Goal: Task Accomplishment & Management: Manage account settings

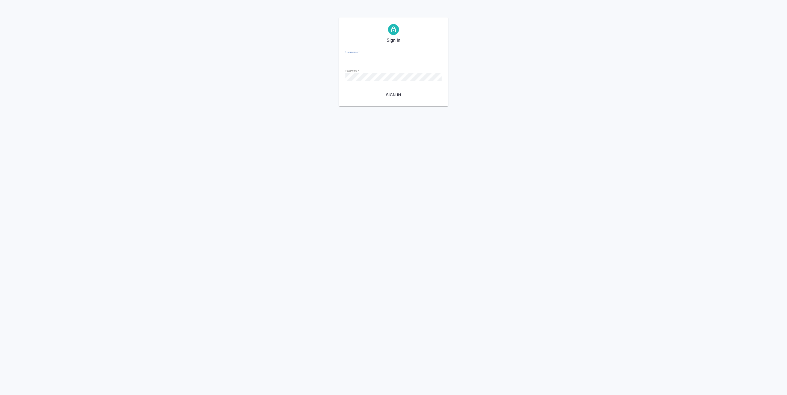
type input "a.pankina@awatera.com"
click at [399, 93] on span "Sign in" at bounding box center [393, 95] width 87 height 7
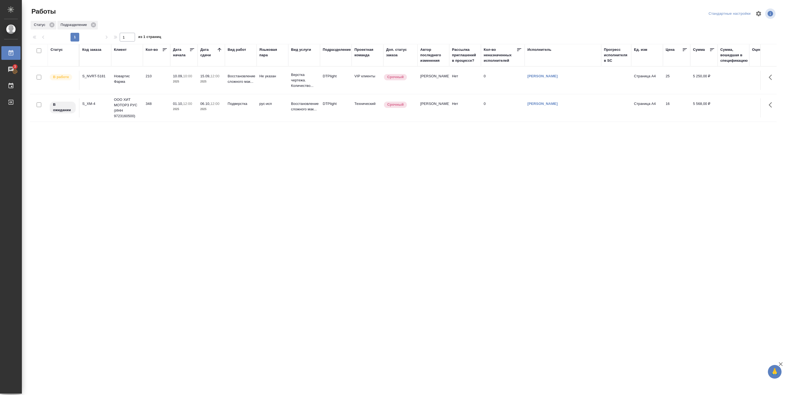
click at [170, 81] on td "10.09, 10:00 2025" at bounding box center [183, 80] width 27 height 19
click at [207, 79] on div "15.09, 17:00 2025" at bounding box center [211, 78] width 22 height 11
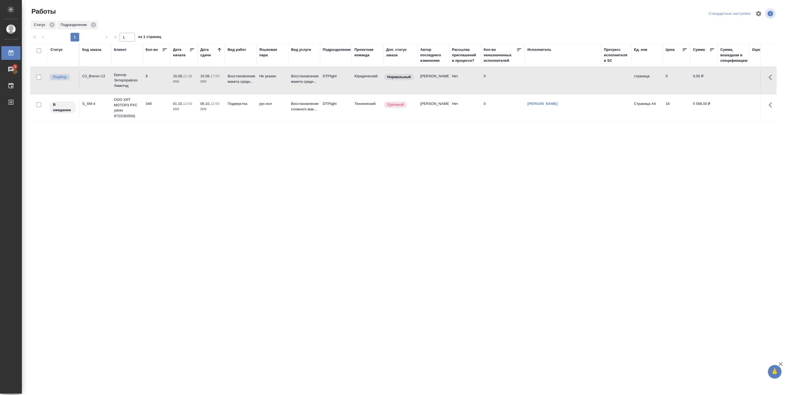
click at [207, 79] on p "2025" at bounding box center [211, 81] width 22 height 5
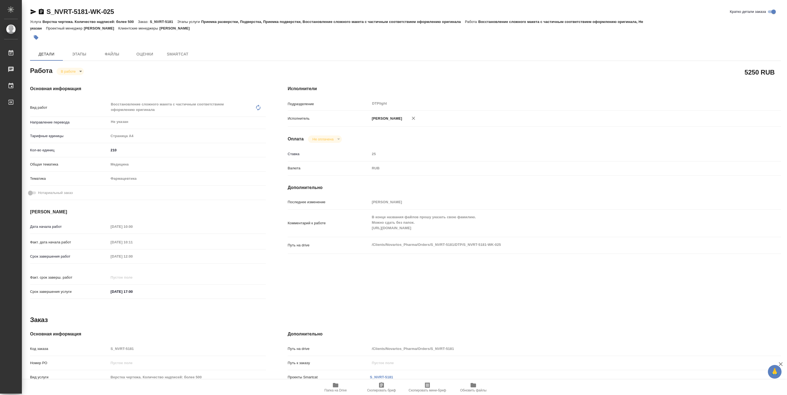
type textarea "x"
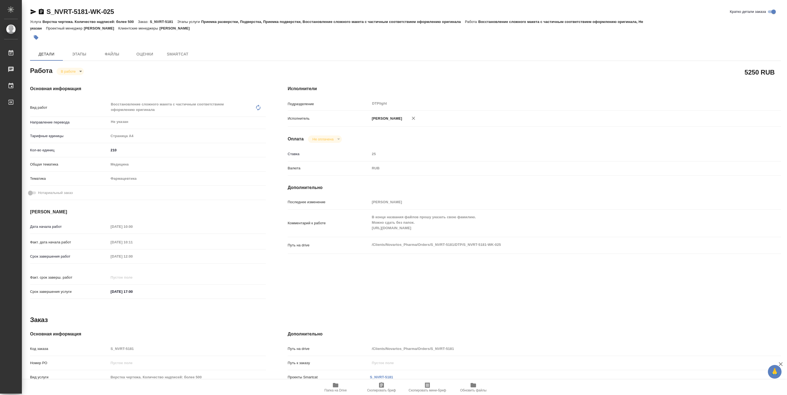
type textarea "x"
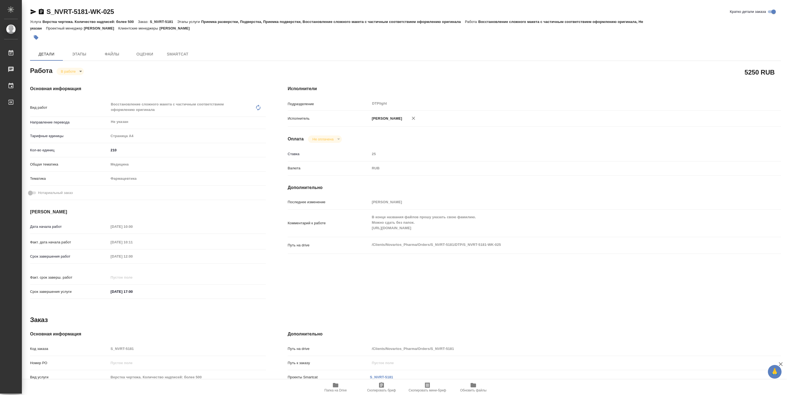
type textarea "x"
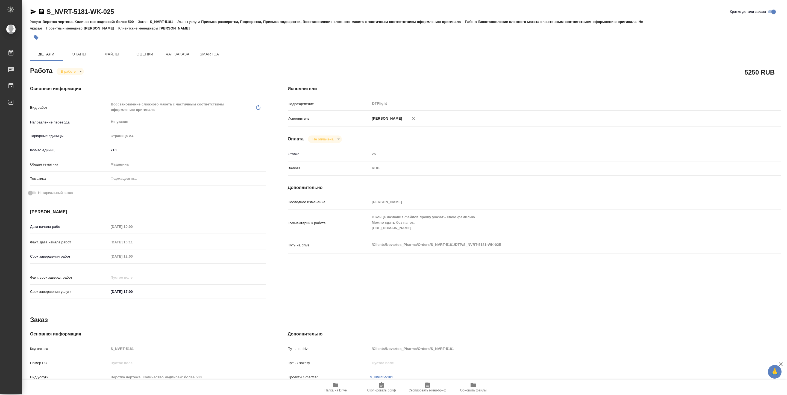
type textarea "x"
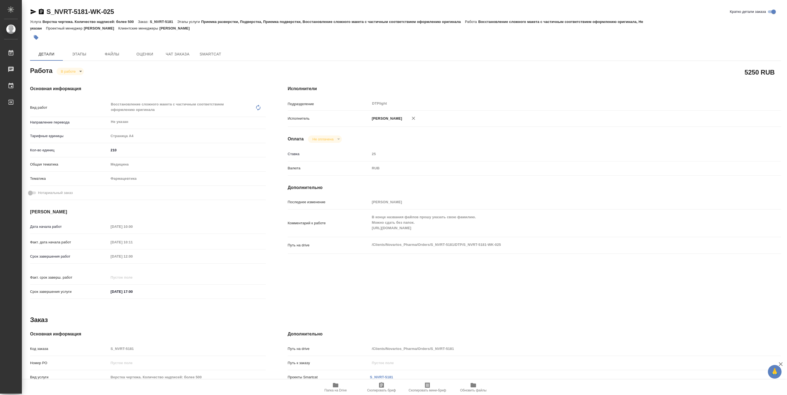
click at [340, 388] on span "Папка на Drive" at bounding box center [335, 387] width 39 height 10
type textarea "x"
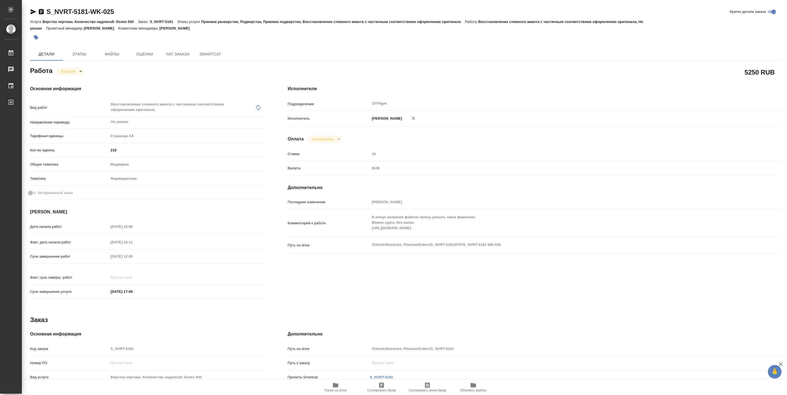
type textarea "x"
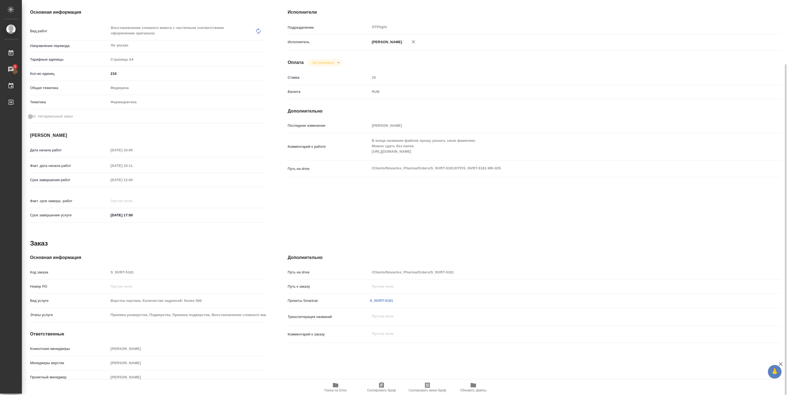
click at [160, 245] on div "Основная информация Код заказа S_NVRT-5181 Номер РО Вид услуги Верстка чертежа.…" at bounding box center [148, 320] width 258 height 154
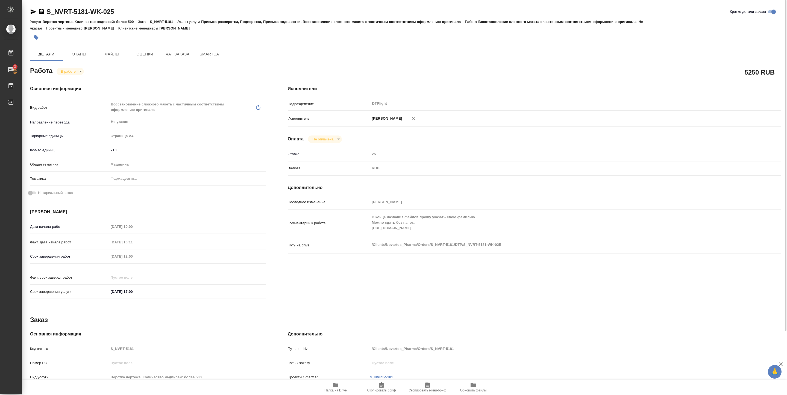
click at [78, 74] on body "🙏 .cls-1 fill:#fff; AWATERA Pankina Anna Работы 3 Чаты График Выйти S_NVRT-5181…" at bounding box center [393, 197] width 787 height 395
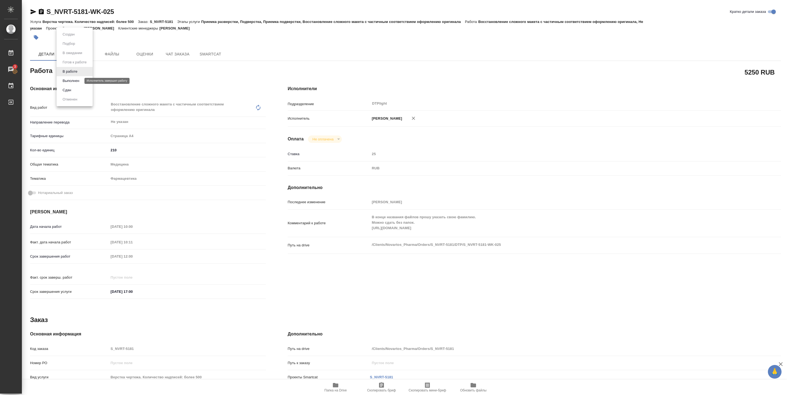
click at [79, 78] on button "Выполнен" at bounding box center [71, 81] width 20 height 6
type textarea "x"
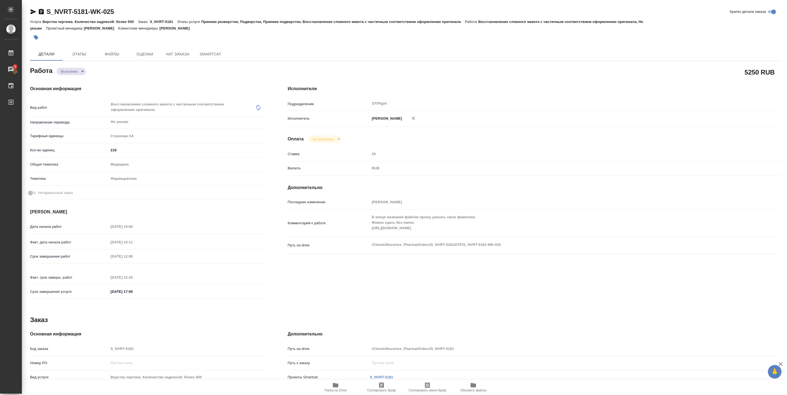
type textarea "x"
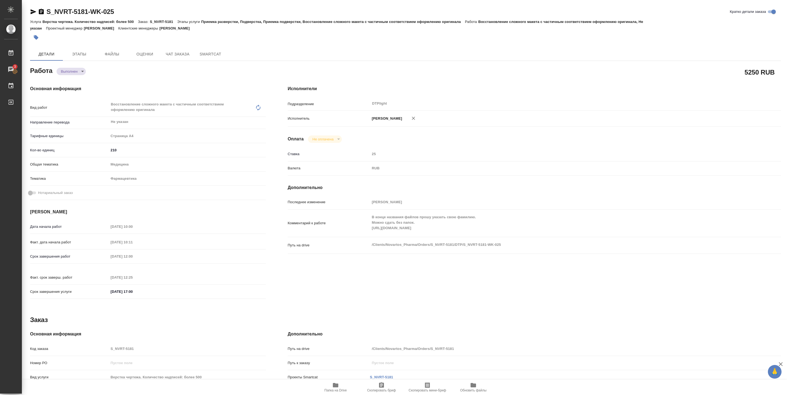
type textarea "x"
drag, startPoint x: 47, startPoint y: 17, endPoint x: 140, endPoint y: 13, distance: 93.0
click at [140, 13] on div "S_NVRT-5181-WK-025 Кратко детали заказа" at bounding box center [405, 12] width 751 height 11
copy link "S_NVRT-5181-WK-025"
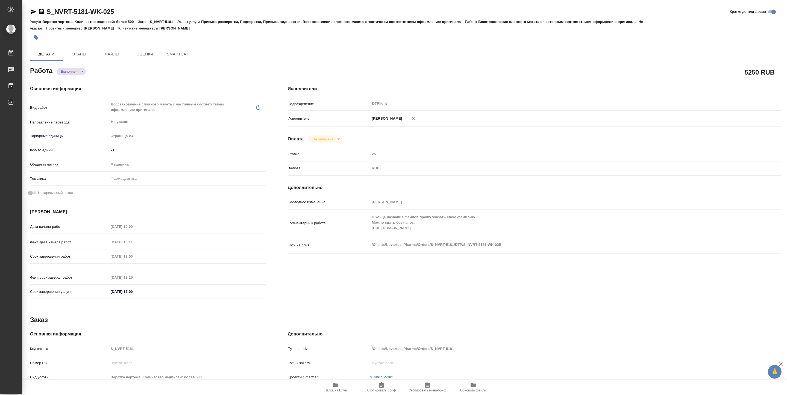
type textarea "x"
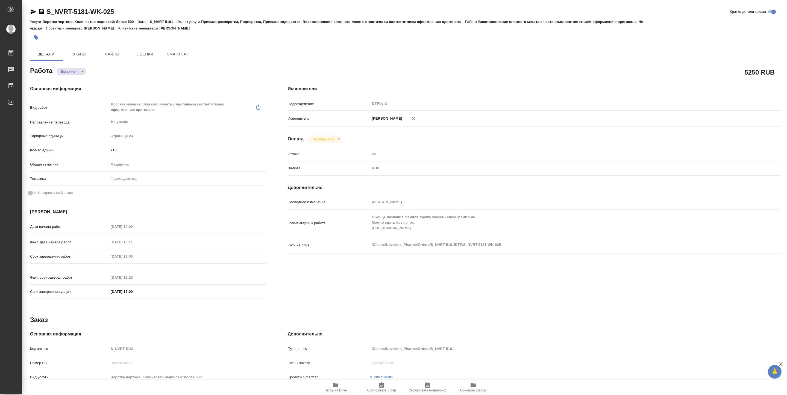
type textarea "x"
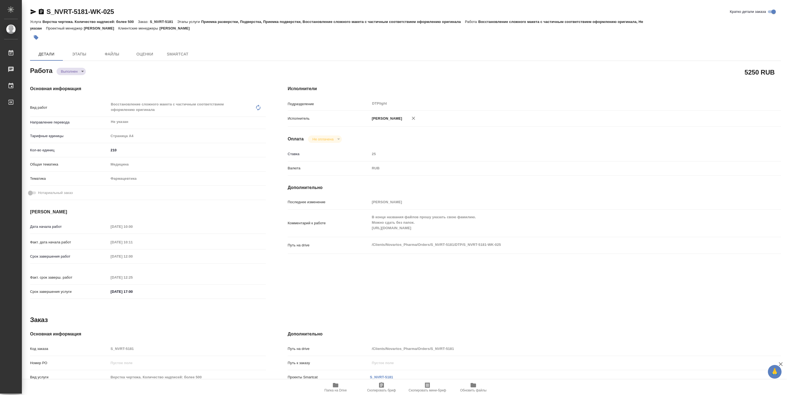
type textarea "x"
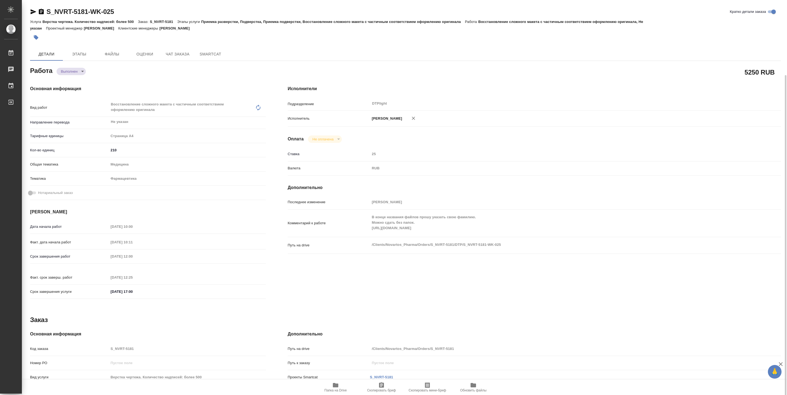
scroll to position [76, 0]
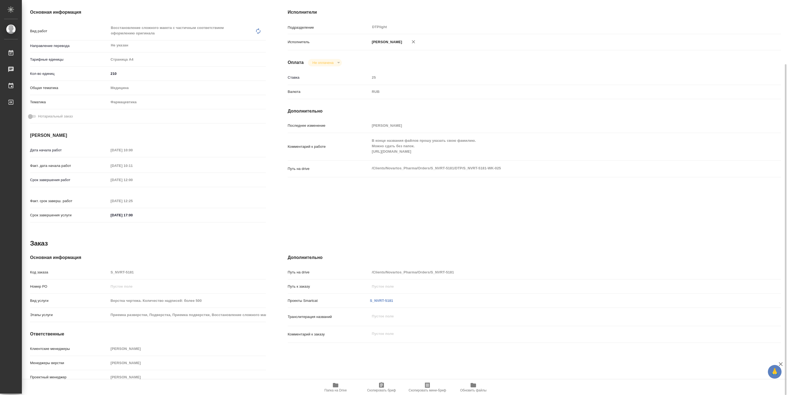
type textarea "x"
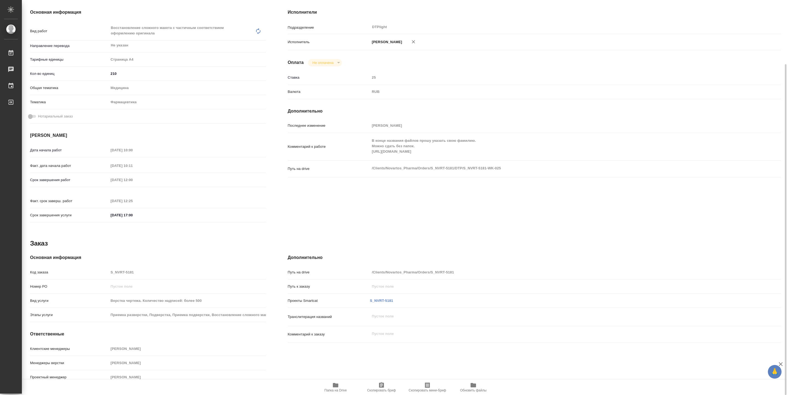
type textarea "x"
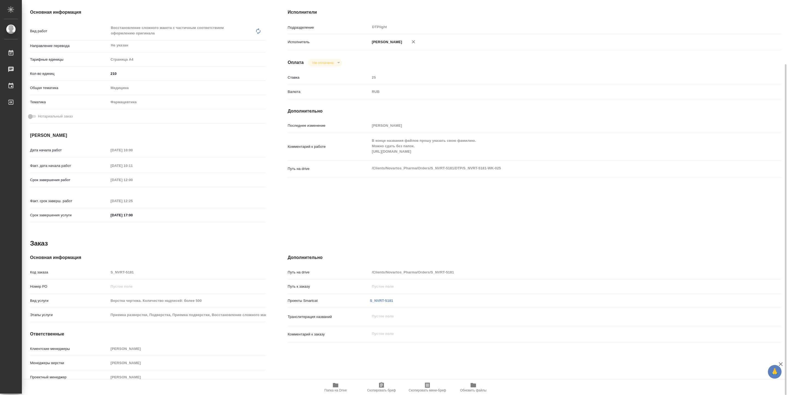
scroll to position [0, 0]
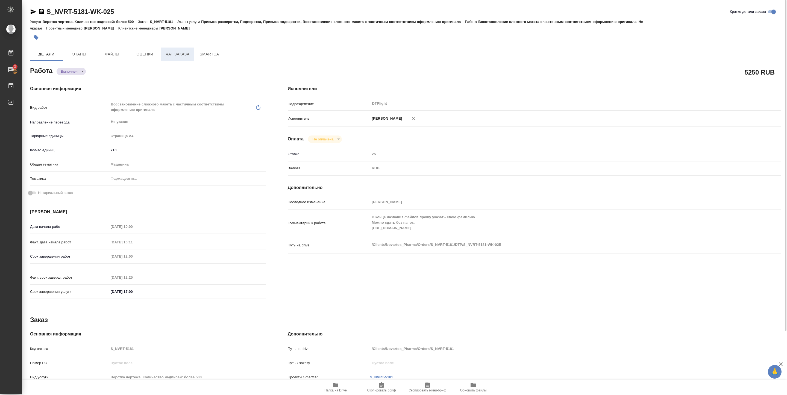
click at [166, 55] on span "Чат заказа" at bounding box center [177, 54] width 26 height 7
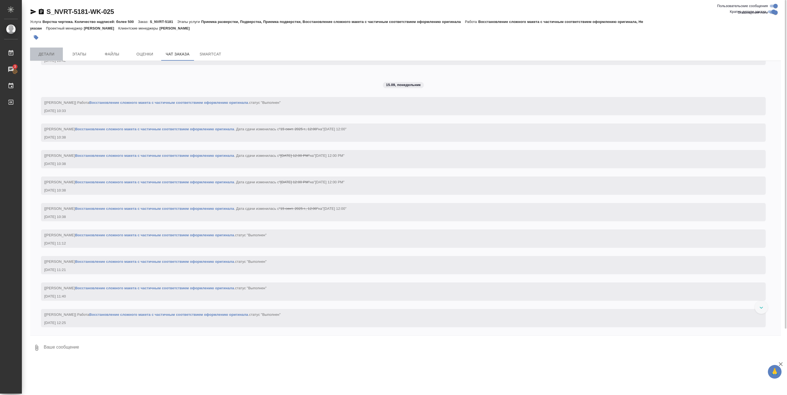
scroll to position [8610, 0]
click at [45, 51] on span "Детали" at bounding box center [46, 54] width 26 height 7
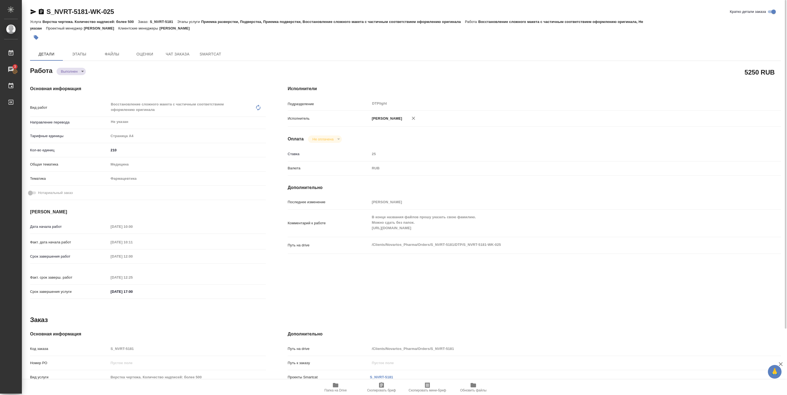
type textarea "x"
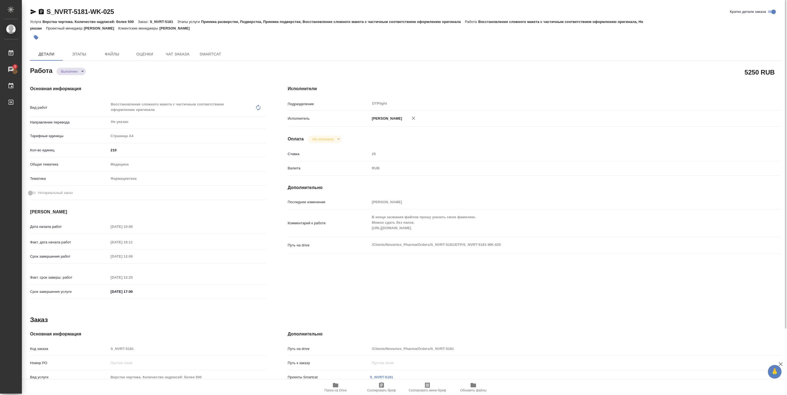
type textarea "x"
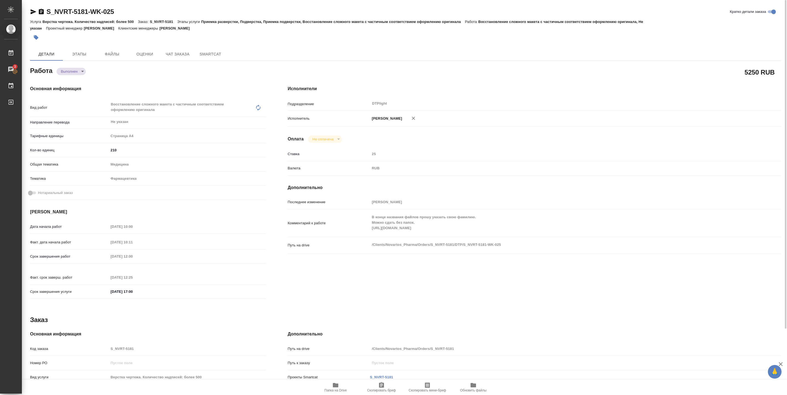
scroll to position [76, 0]
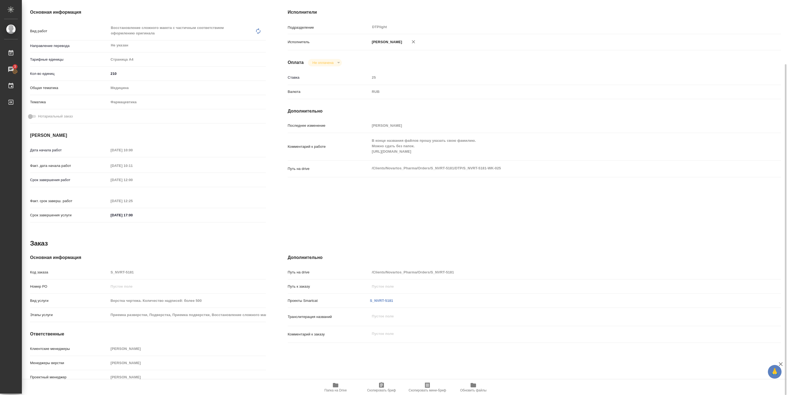
type textarea "x"
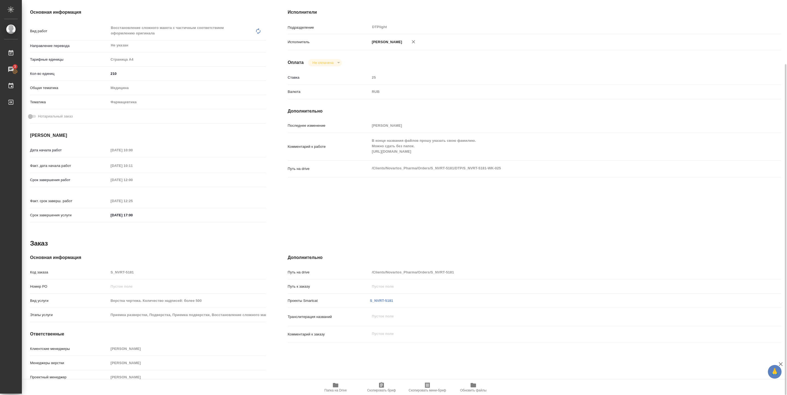
scroll to position [0, 0]
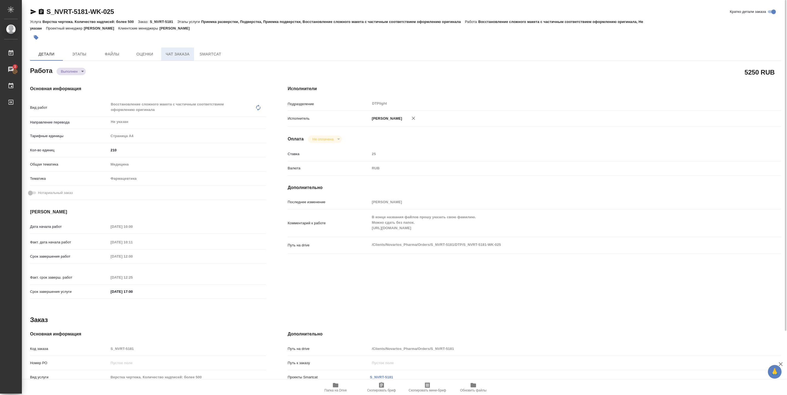
click at [183, 52] on span "Чат заказа" at bounding box center [177, 54] width 26 height 7
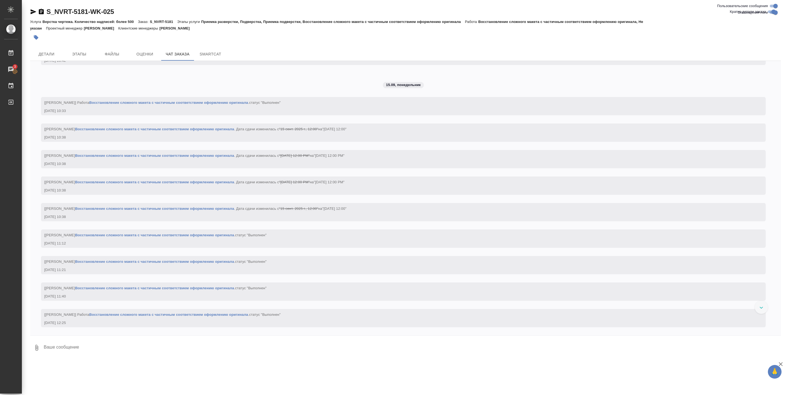
scroll to position [8282, 0]
click at [43, 57] on span "Детали" at bounding box center [46, 54] width 26 height 7
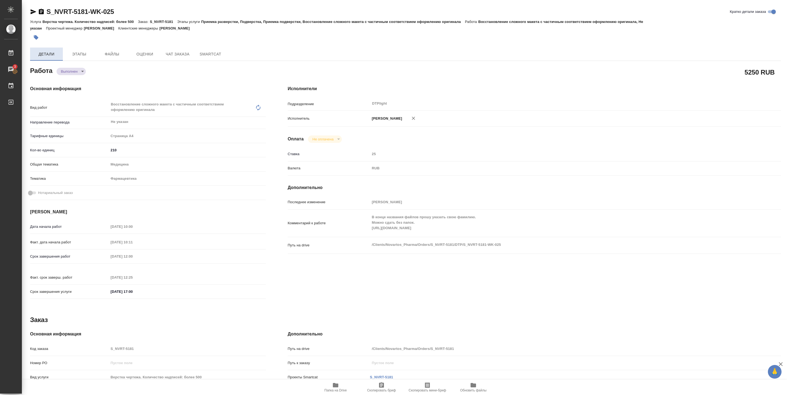
type textarea "x"
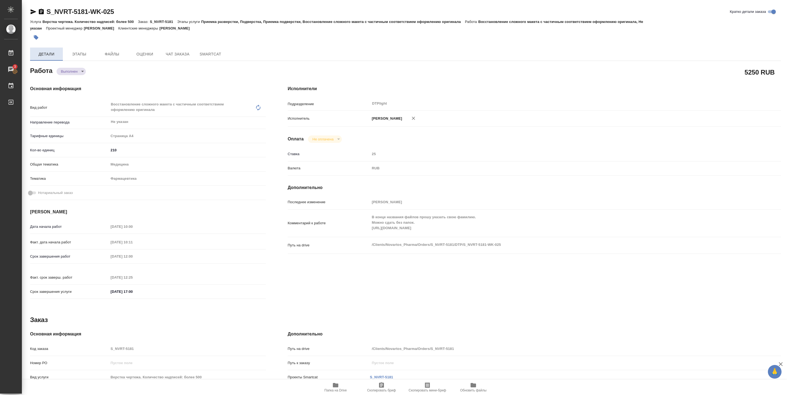
type textarea "x"
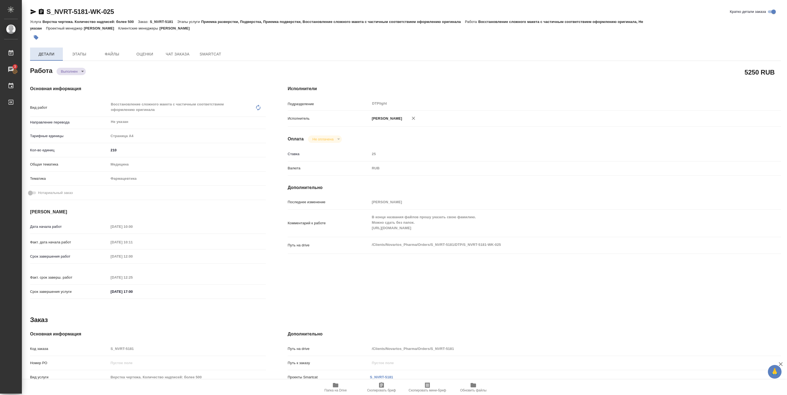
type textarea "x"
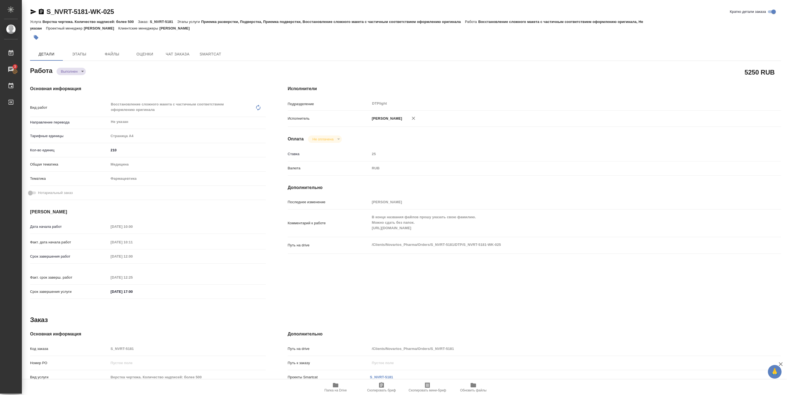
click at [135, 31] on div at bounding box center [280, 37] width 500 height 12
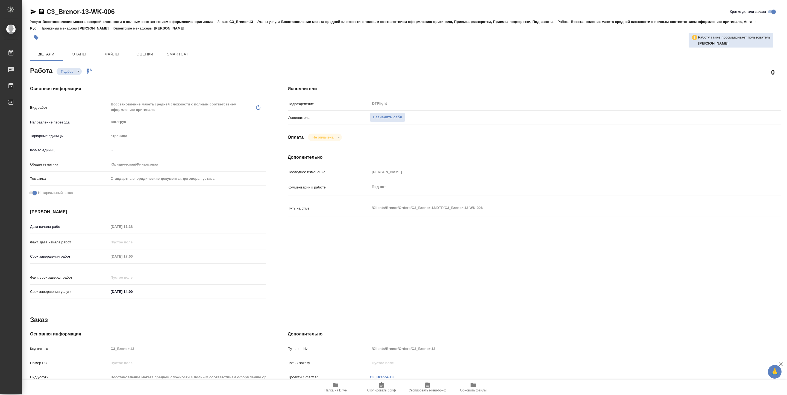
type textarea "x"
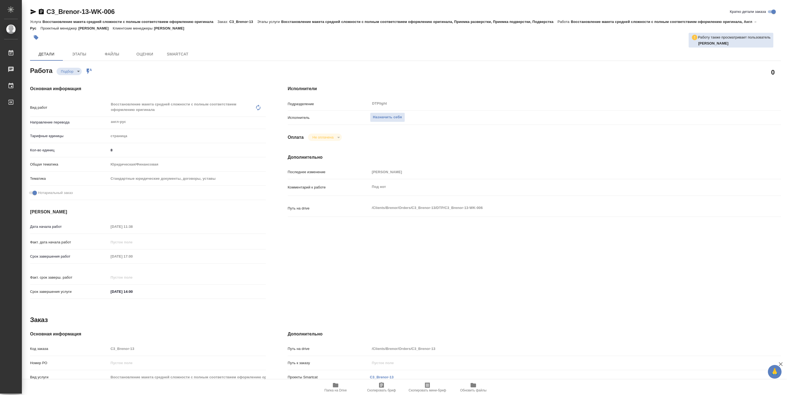
type textarea "x"
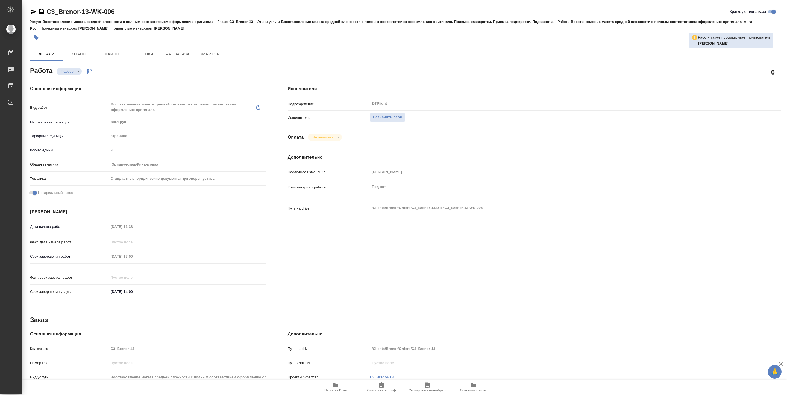
type textarea "x"
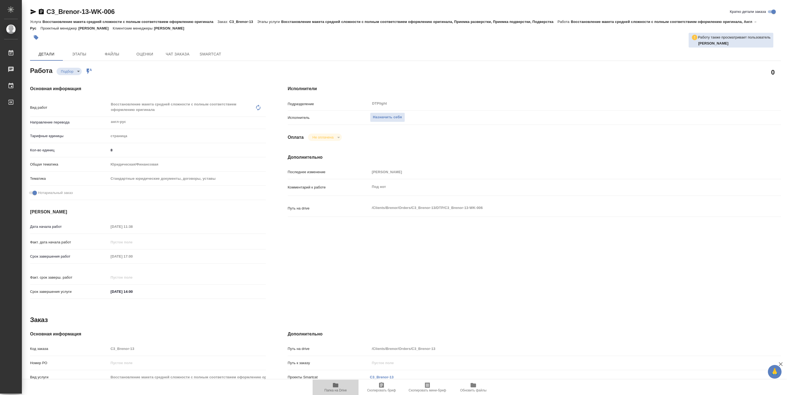
click at [336, 389] on span "Папка на Drive" at bounding box center [335, 390] width 22 height 4
type textarea "x"
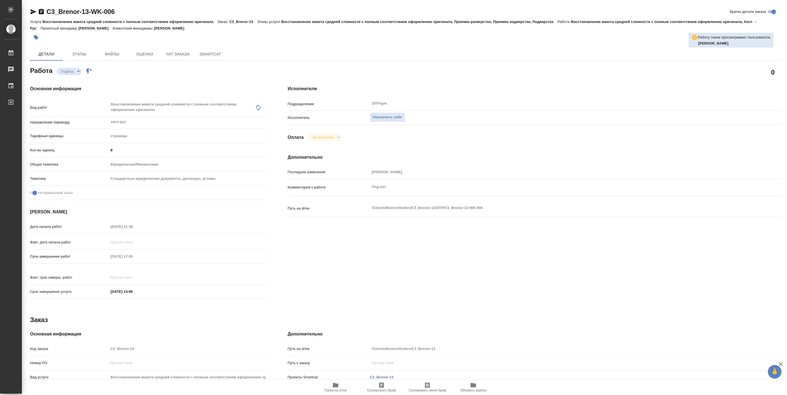
type textarea "x"
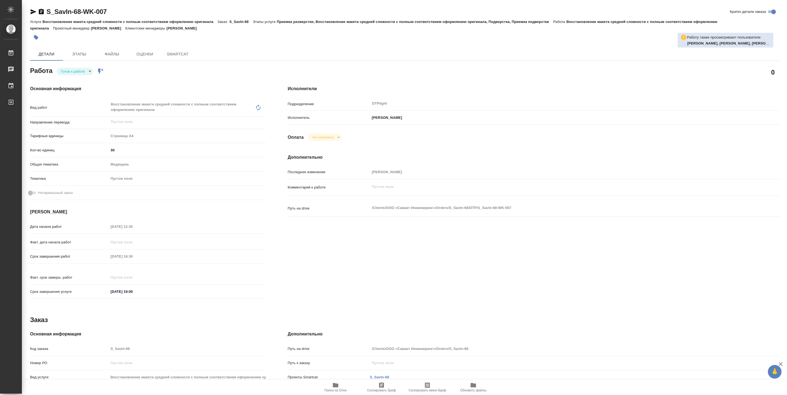
type textarea "x"
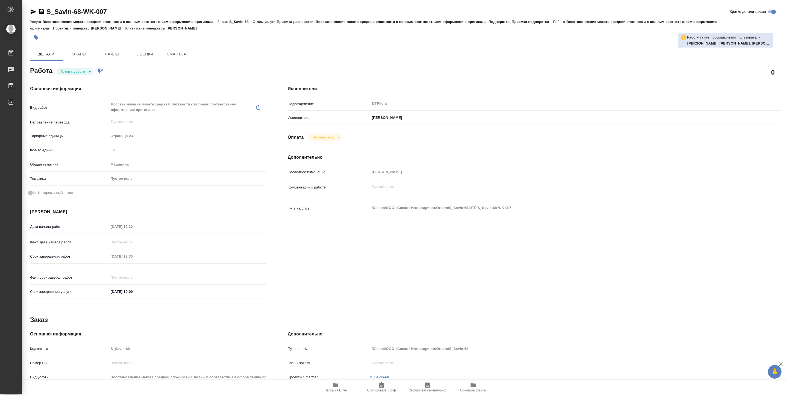
type textarea "x"
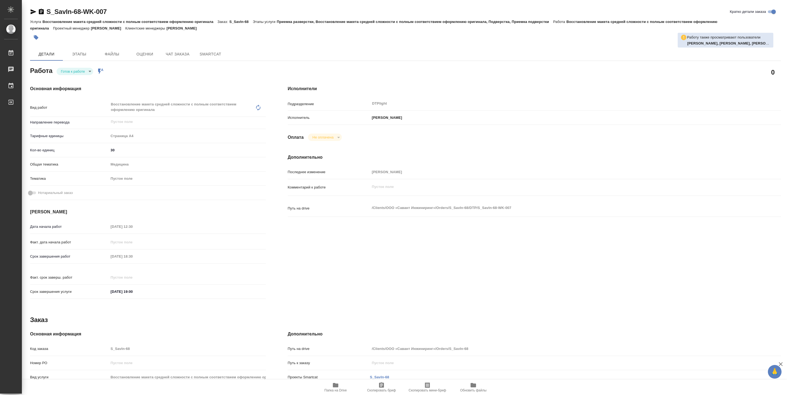
type textarea "x"
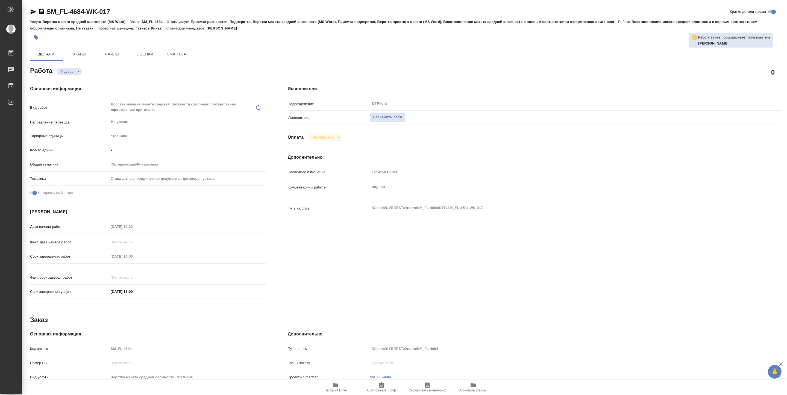
type textarea "x"
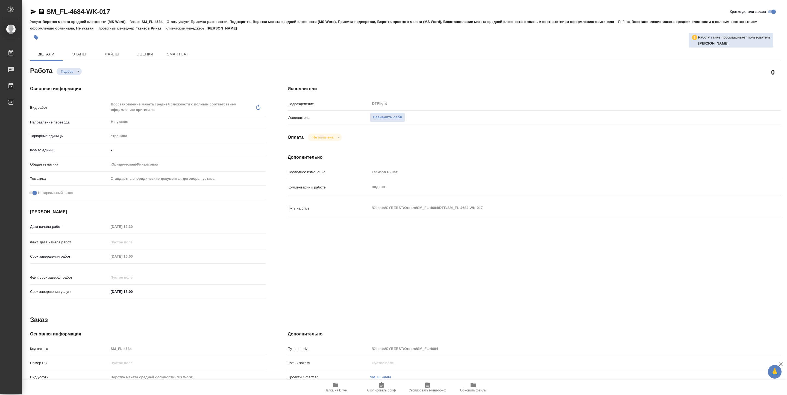
type textarea "x"
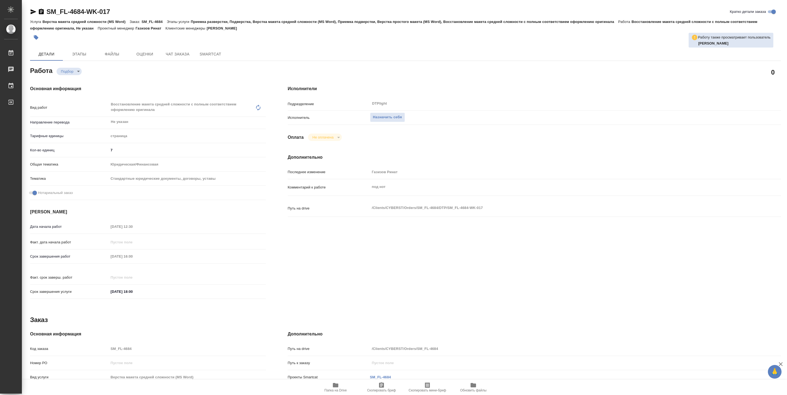
type textarea "x"
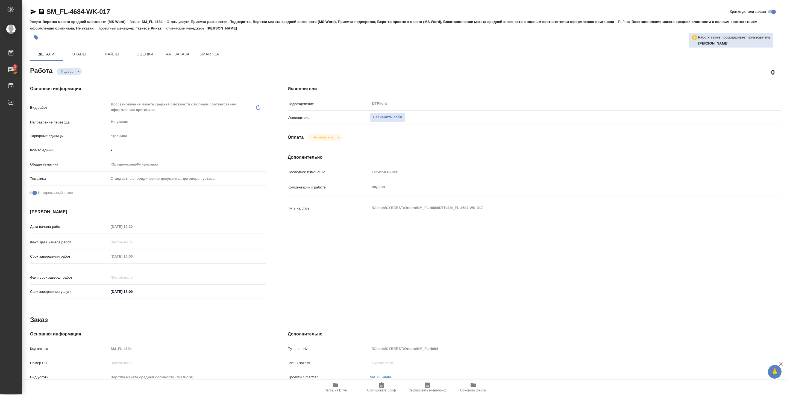
type textarea "x"
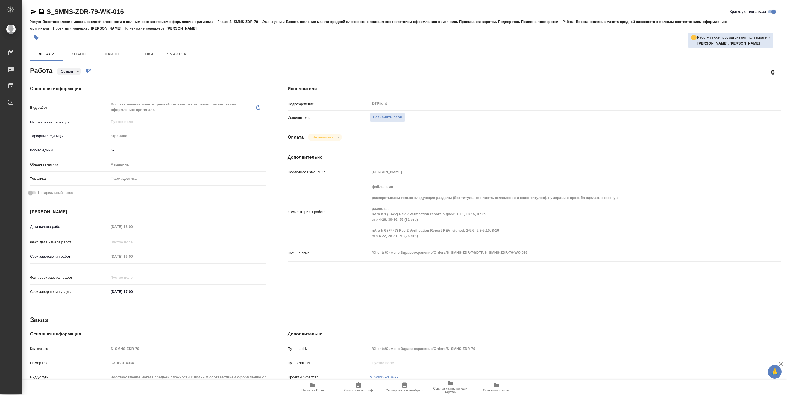
type textarea "x"
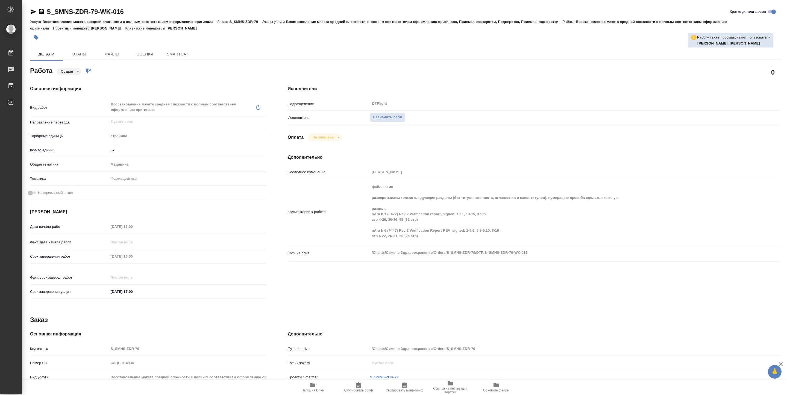
type textarea "x"
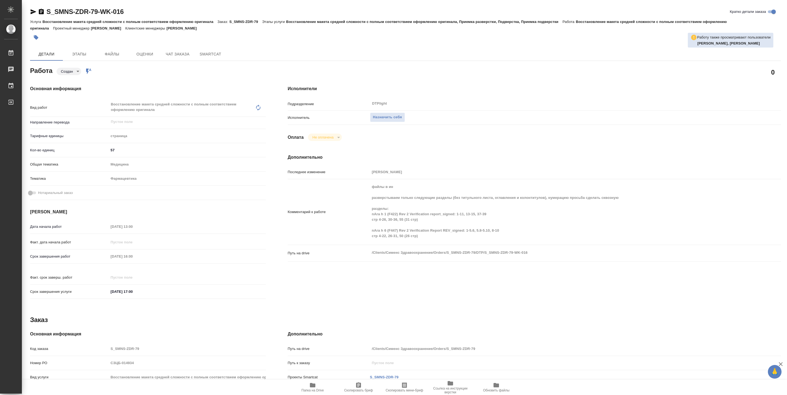
type textarea "x"
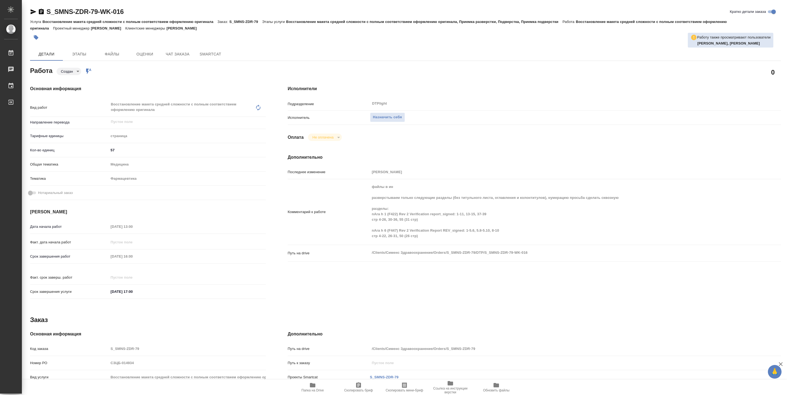
type textarea "x"
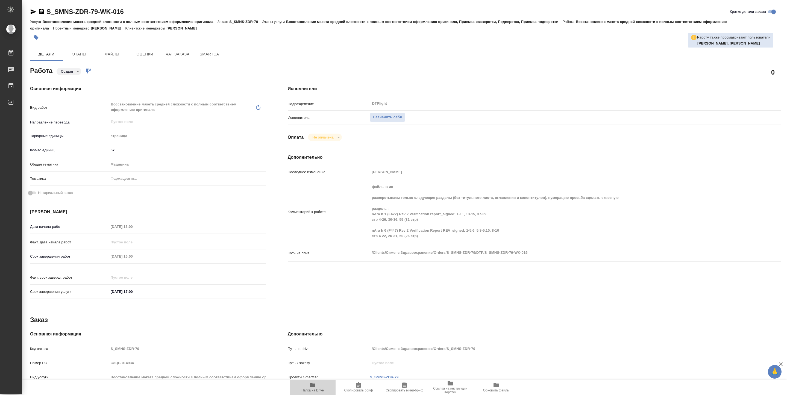
click at [320, 387] on span "Папка на Drive" at bounding box center [312, 387] width 39 height 10
type textarea "x"
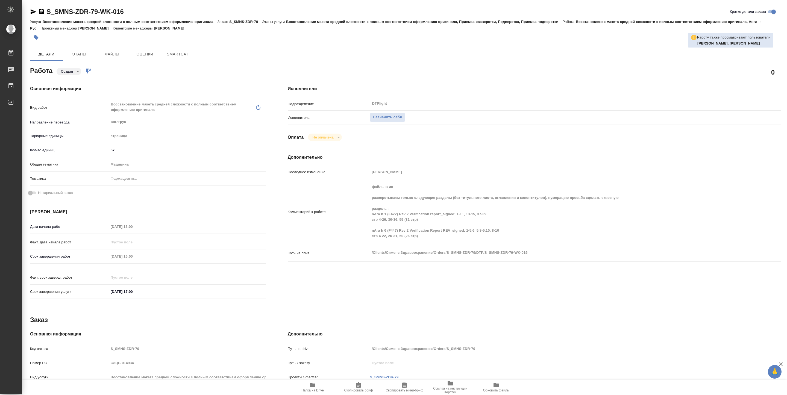
type textarea "x"
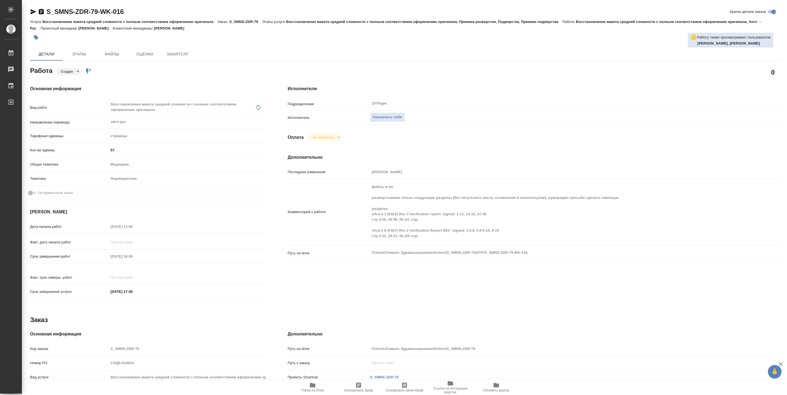
type textarea "x"
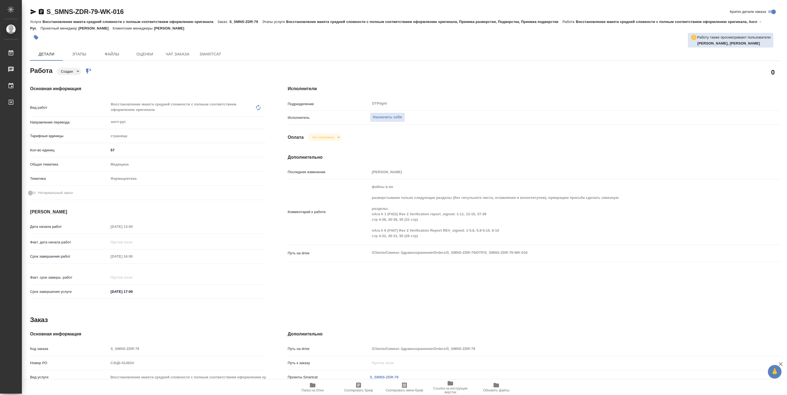
type textarea "x"
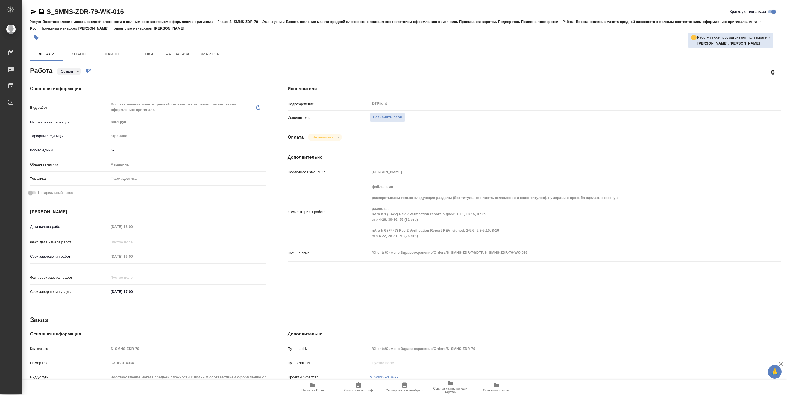
type textarea "x"
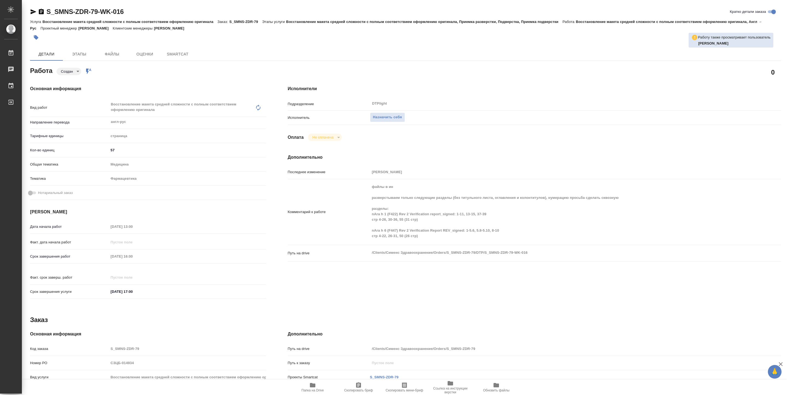
type textarea "x"
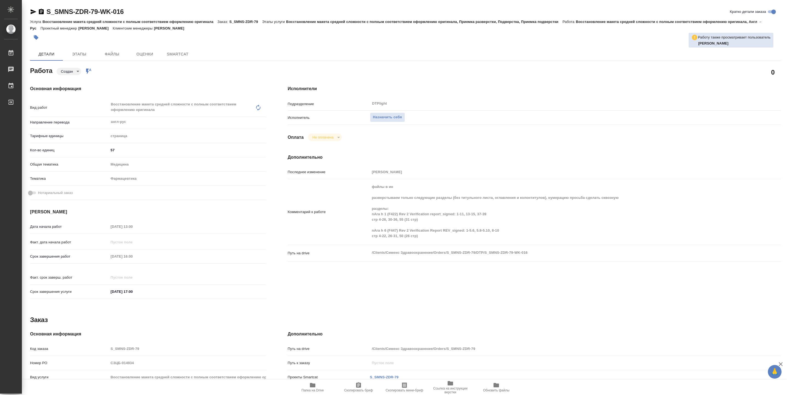
type textarea "x"
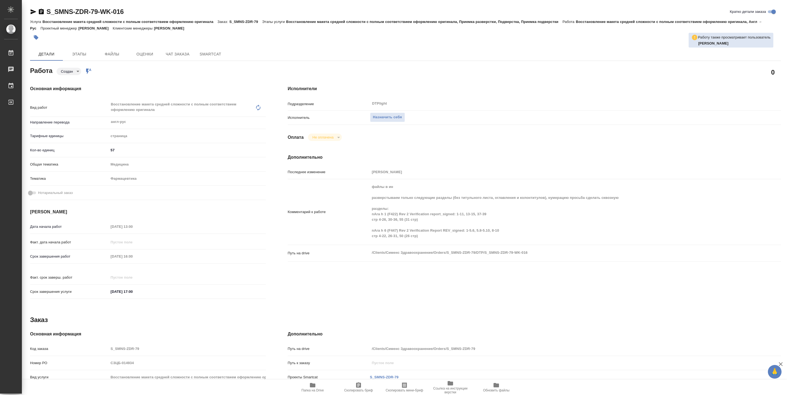
type textarea "x"
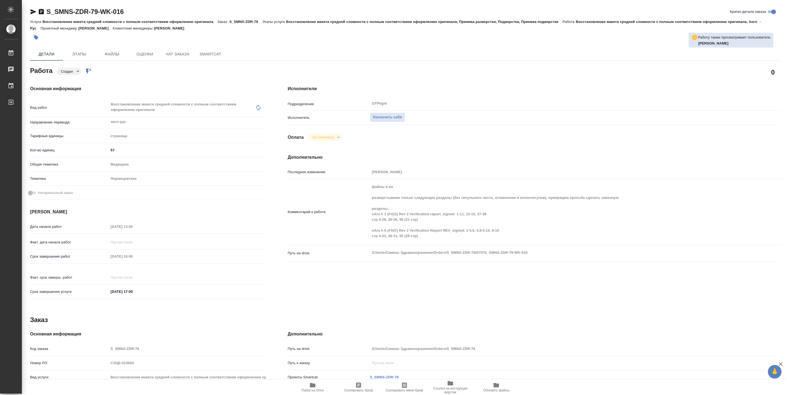
type textarea "x"
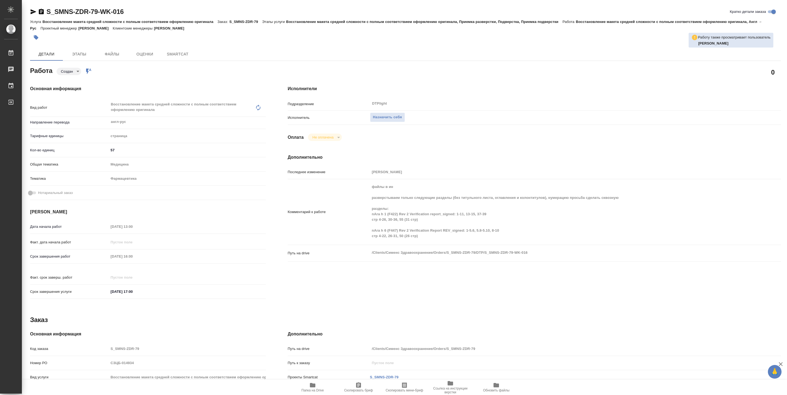
type textarea "x"
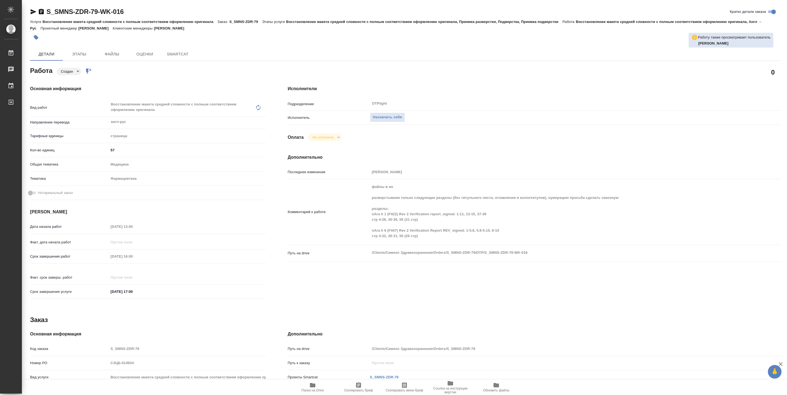
type textarea "x"
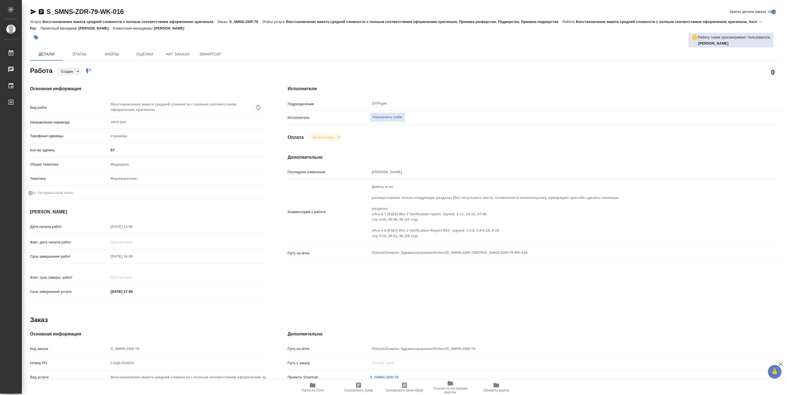
type textarea "x"
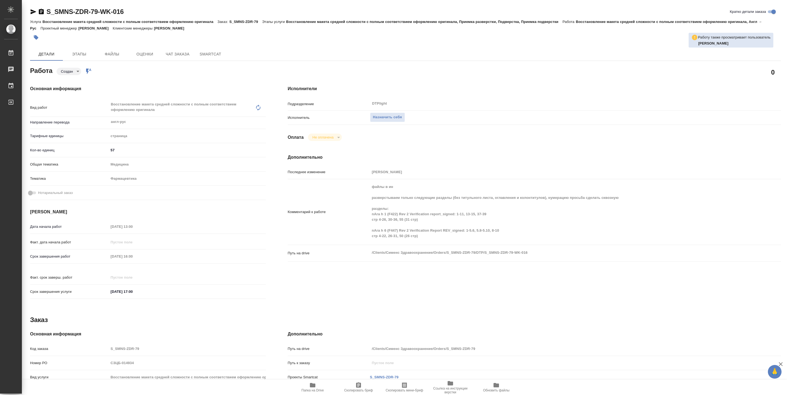
type textarea "x"
click at [378, 120] on span "Назначить себя" at bounding box center [387, 117] width 29 height 6
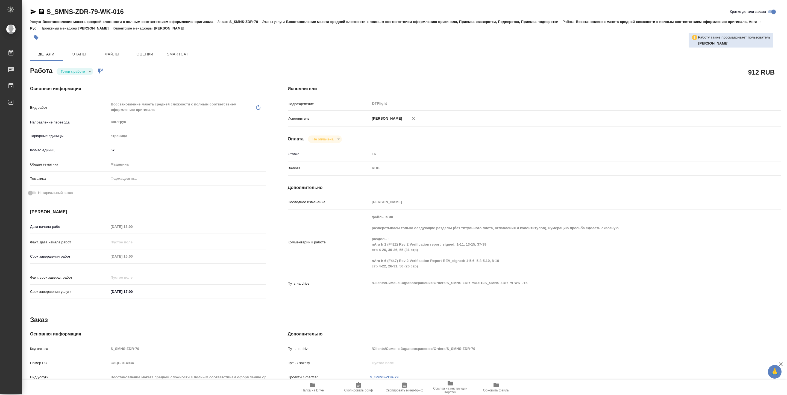
type textarea "x"
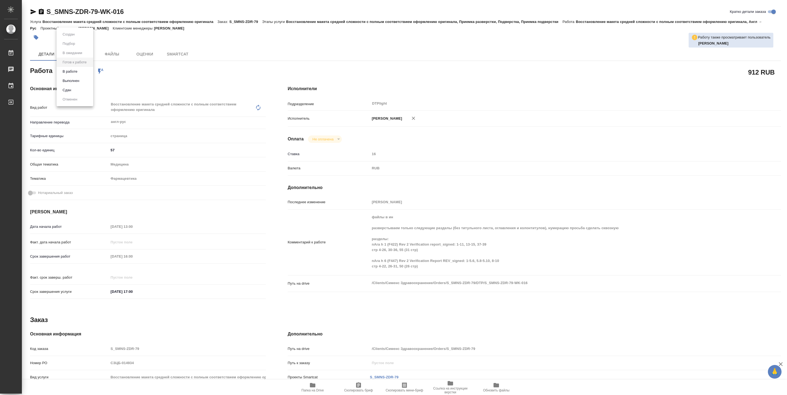
click at [81, 72] on body "🙏 .cls-1 fill:#fff; AWATERA [PERSON_NAME] Чаты График Выйти S_SMNS-ZDR-79-WK-01…" at bounding box center [393, 197] width 787 height 395
type textarea "x"
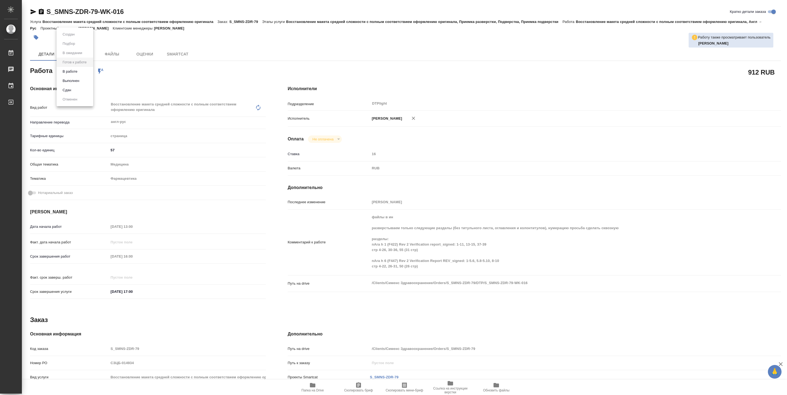
type textarea "x"
click at [73, 72] on button "В работе" at bounding box center [70, 72] width 18 height 6
type textarea "x"
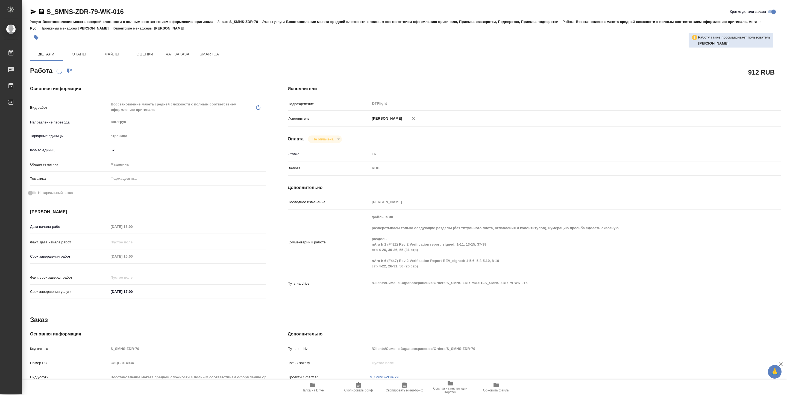
type textarea "x"
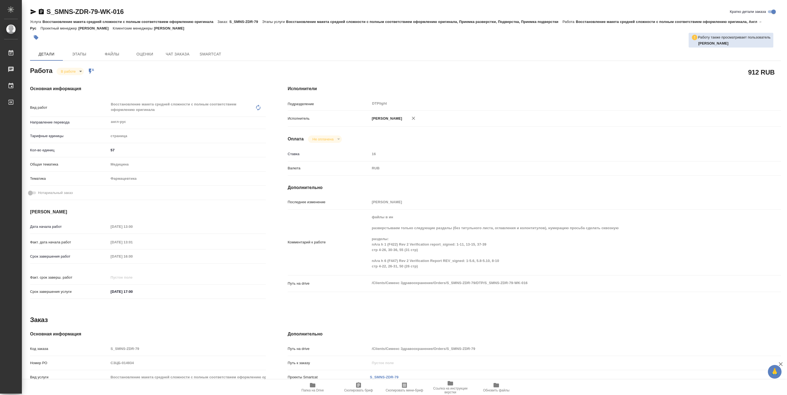
type textarea "x"
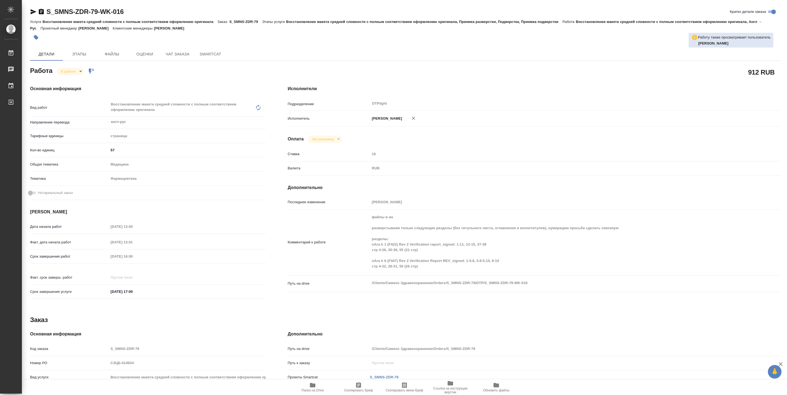
type textarea "x"
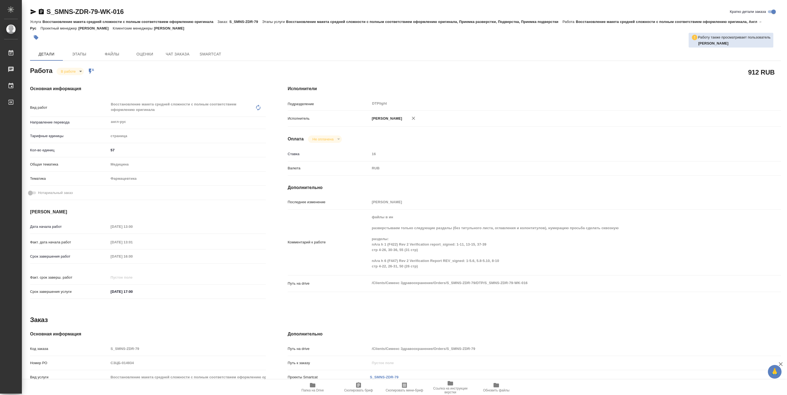
type textarea "x"
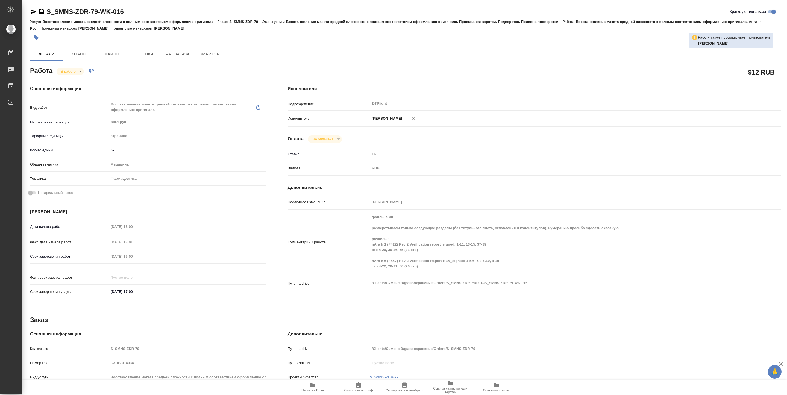
type textarea "x"
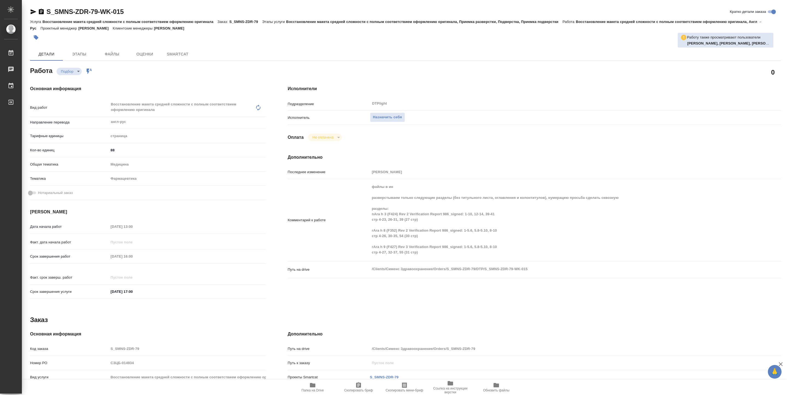
type textarea "x"
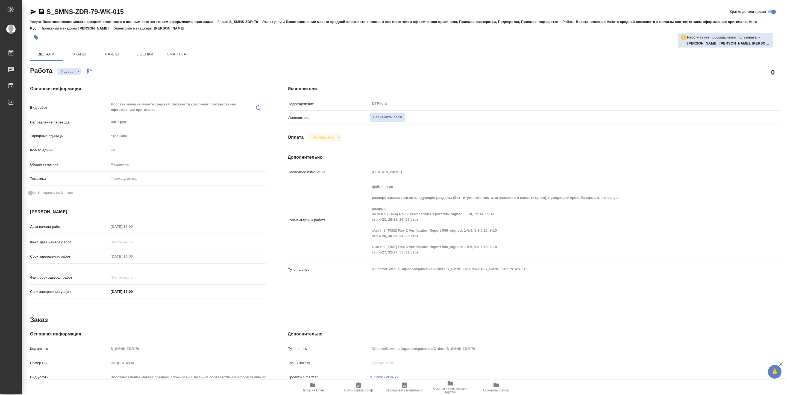
type textarea "x"
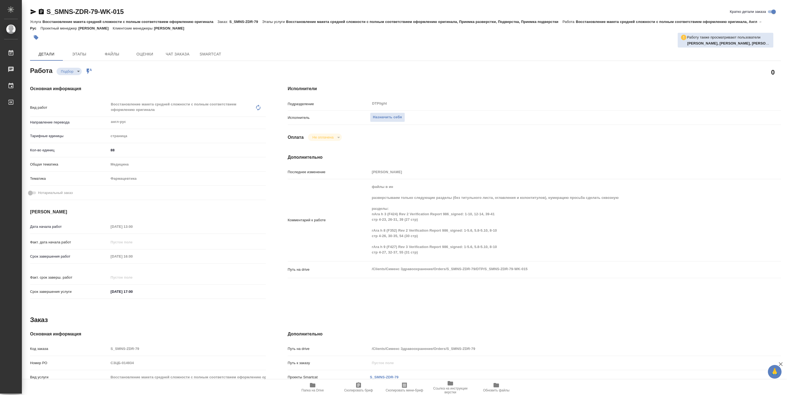
type textarea "x"
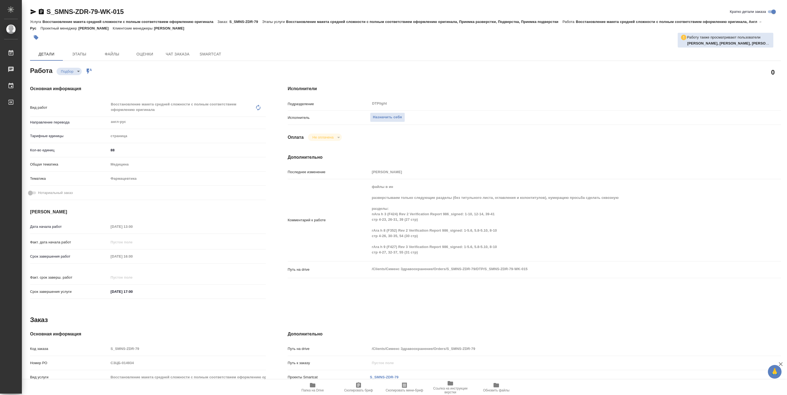
scroll to position [41, 0]
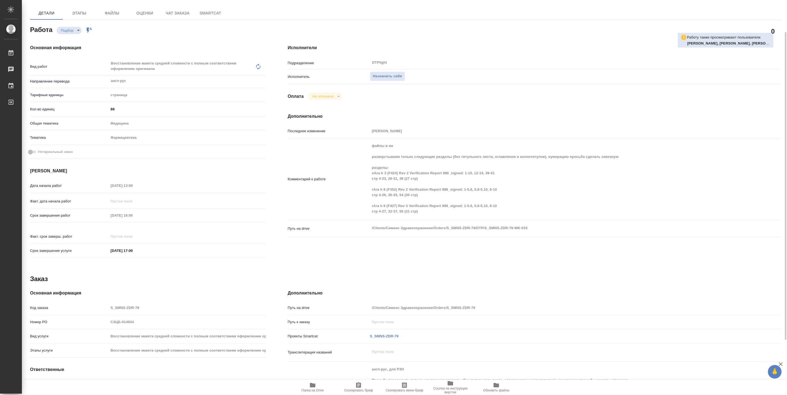
type textarea "x"
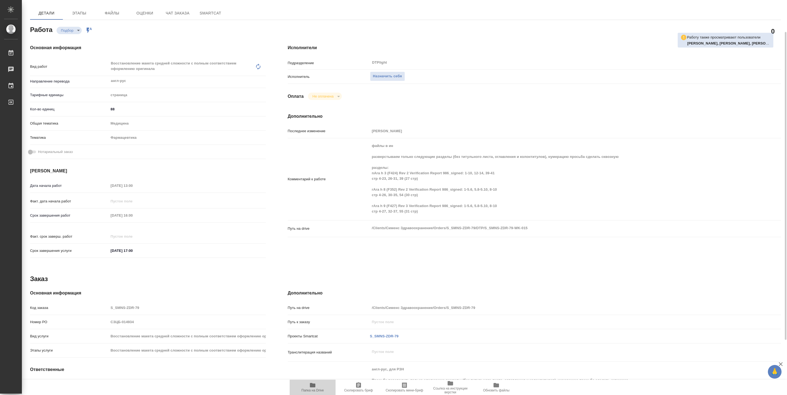
click at [311, 389] on span "Папка на Drive" at bounding box center [312, 390] width 22 height 4
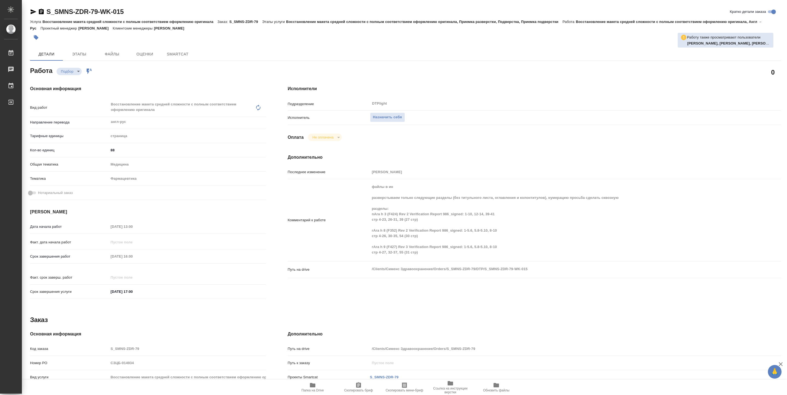
type textarea "x"
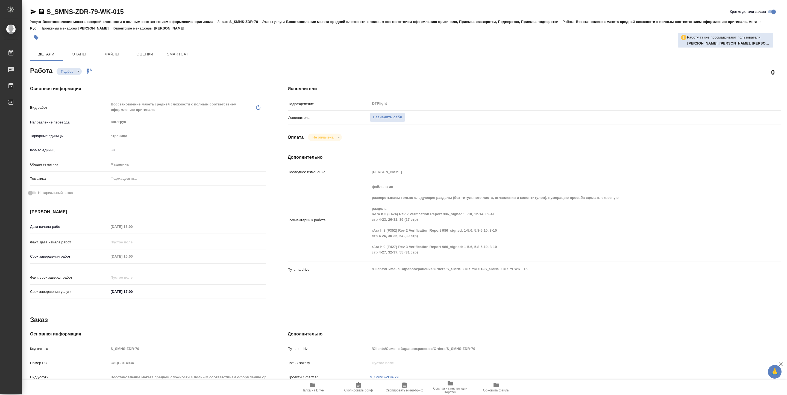
type textarea "x"
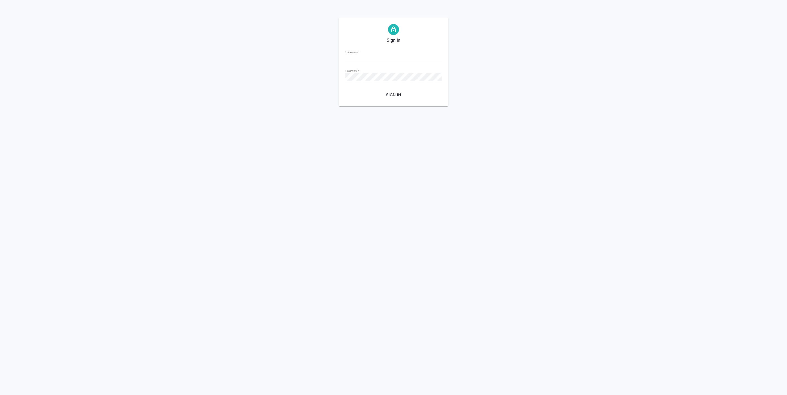
type input "[EMAIL_ADDRESS][DOMAIN_NAME]"
click at [398, 98] on span "Sign in" at bounding box center [393, 95] width 87 height 7
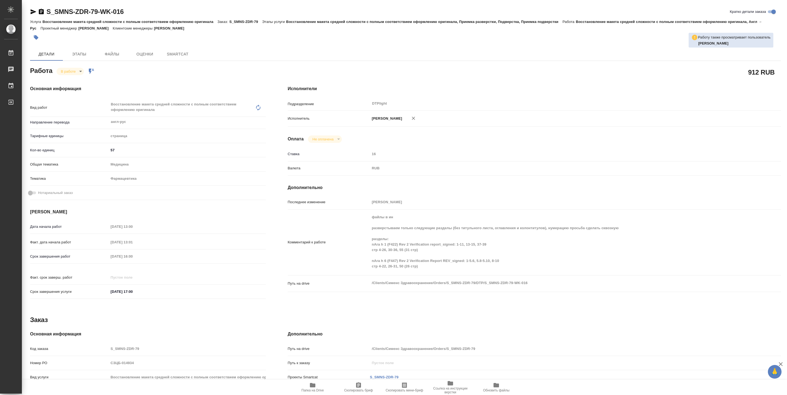
type textarea "x"
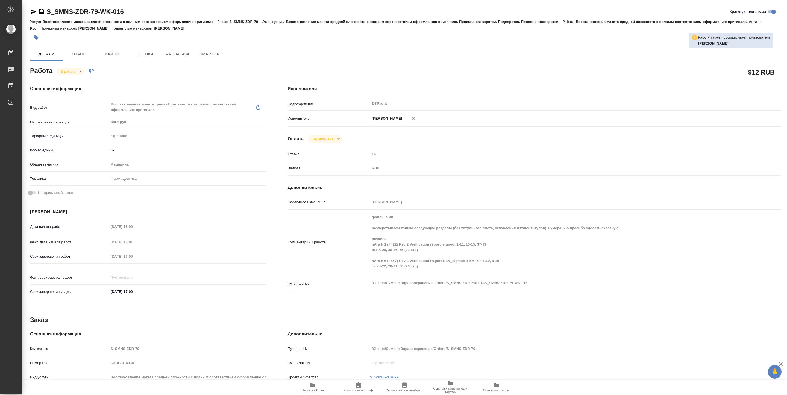
type textarea "x"
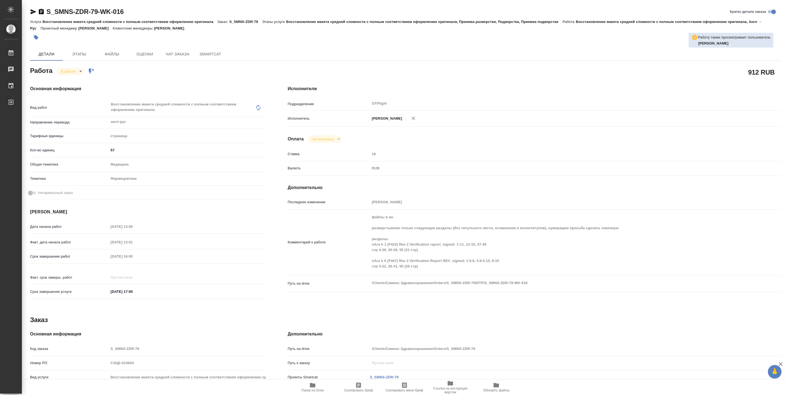
type textarea "x"
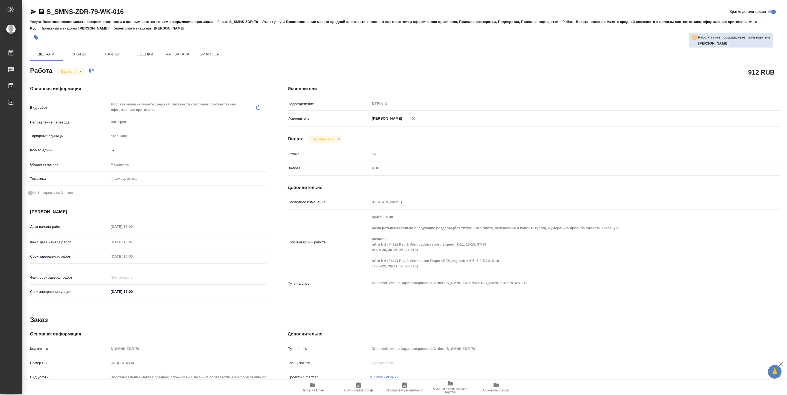
type textarea "x"
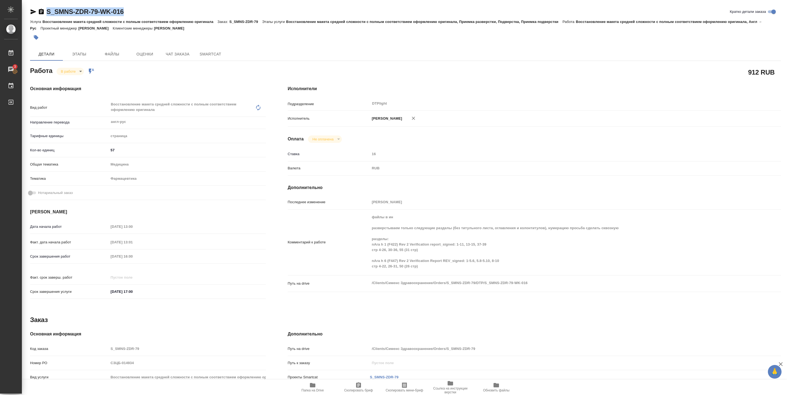
drag, startPoint x: 46, startPoint y: 17, endPoint x: 131, endPoint y: 15, distance: 85.5
click at [131, 15] on div "S_SMNS-ZDR-79-WK-016 Кратко детали заказа" at bounding box center [405, 12] width 751 height 11
copy link "S_SMNS-ZDR-79-WK-016"
click at [34, 9] on icon "button" at bounding box center [33, 11] width 7 height 7
copy link "S_SMNS-ZDR-79-WK-016"
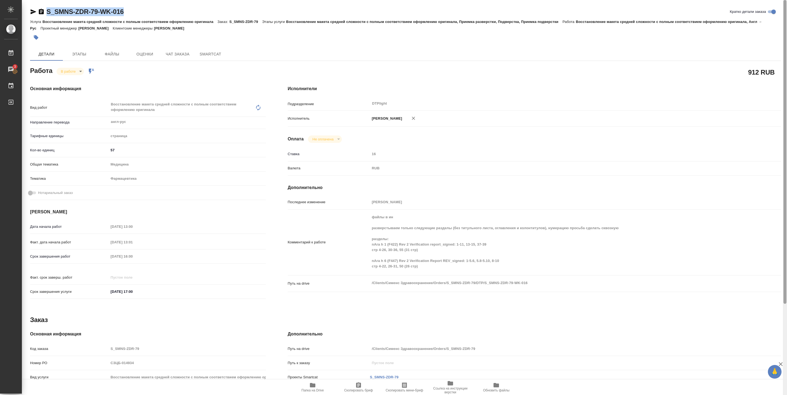
type textarea "x"
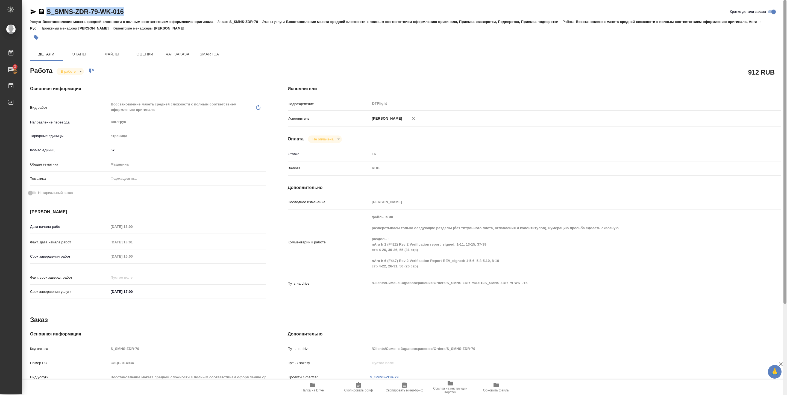
type textarea "x"
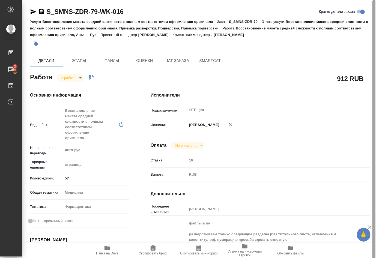
type textarea "x"
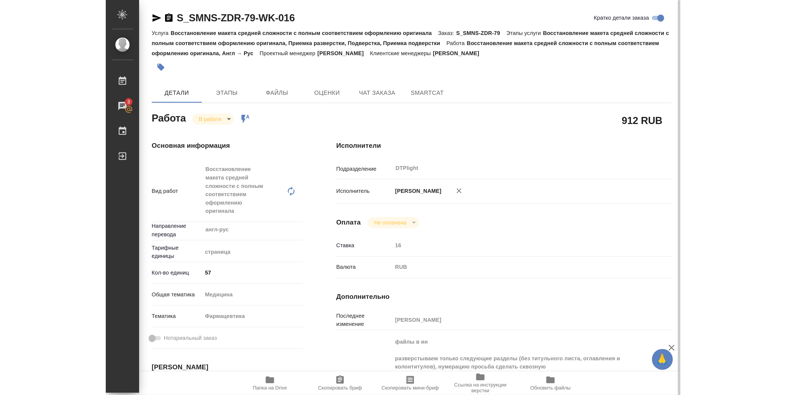
scroll to position [123, 0]
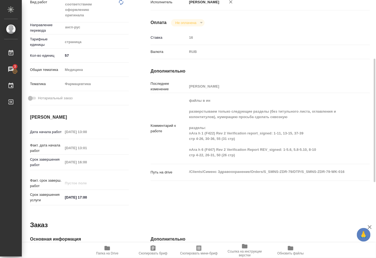
type textarea "x"
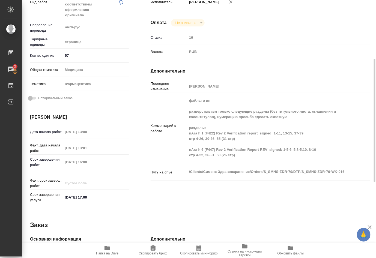
type textarea "x"
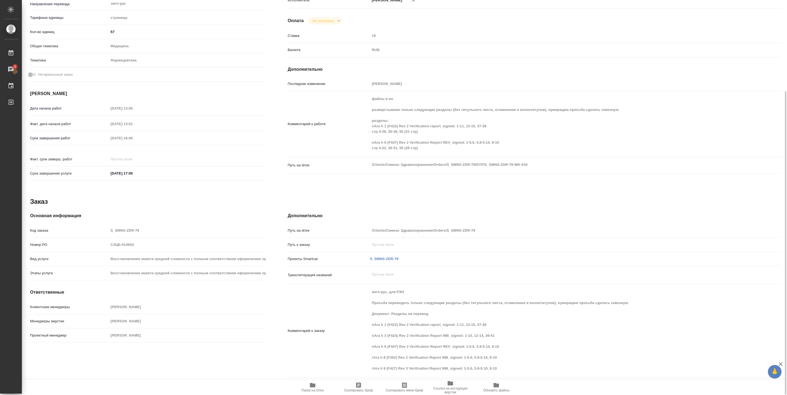
scroll to position [118, 0]
type textarea "x"
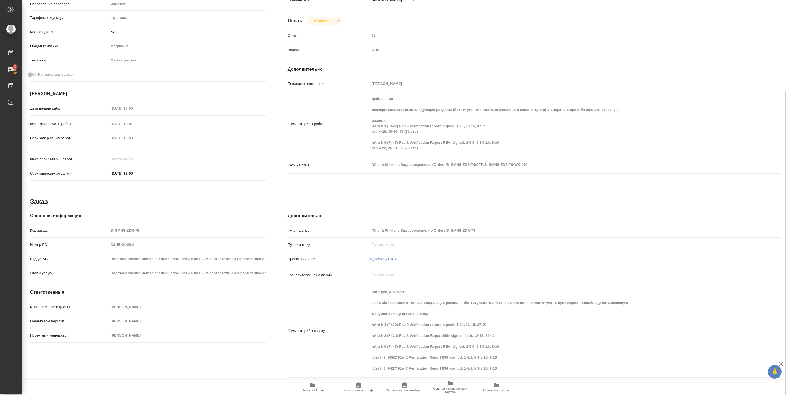
type textarea "x"
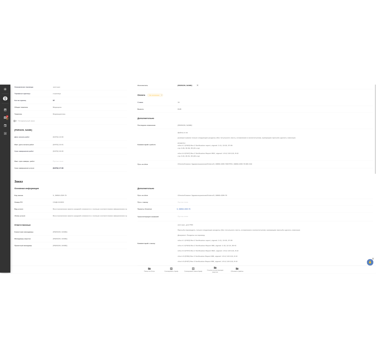
scroll to position [0, 0]
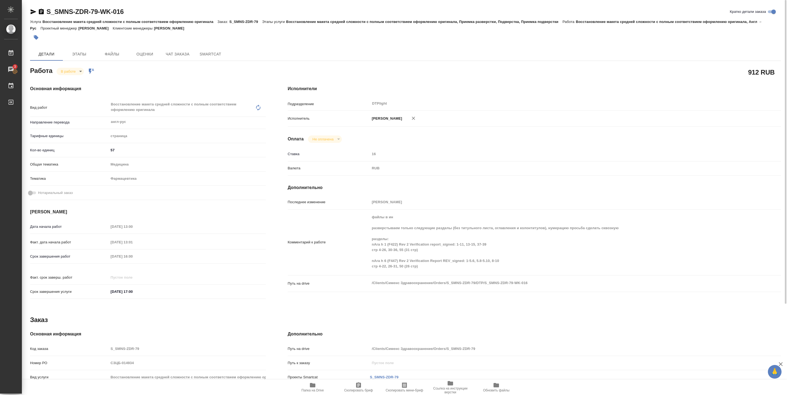
type textarea "x"
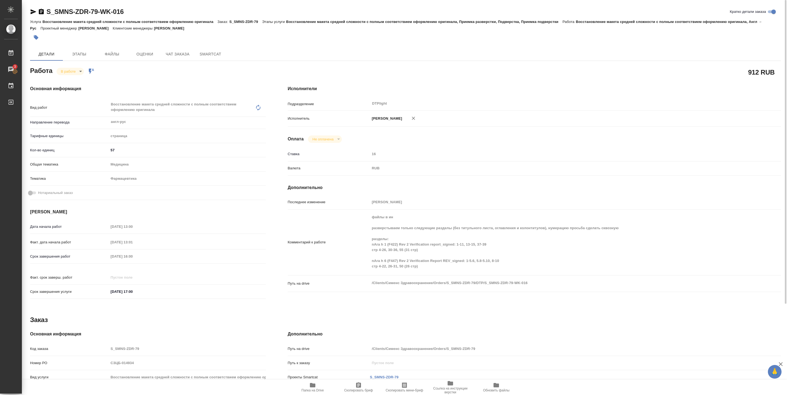
type textarea "x"
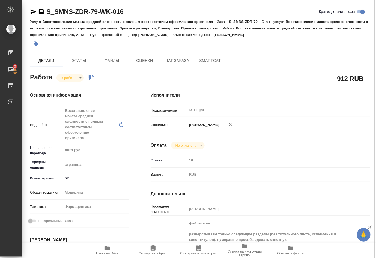
type textarea "x"
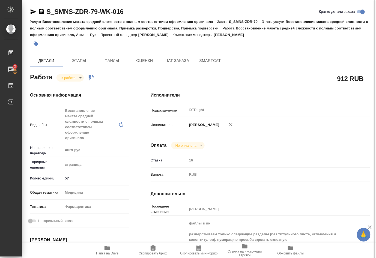
type textarea "x"
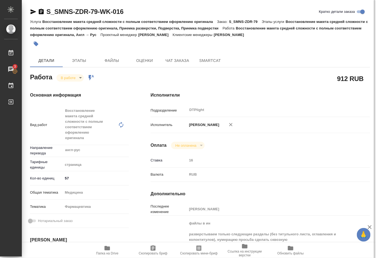
type textarea "x"
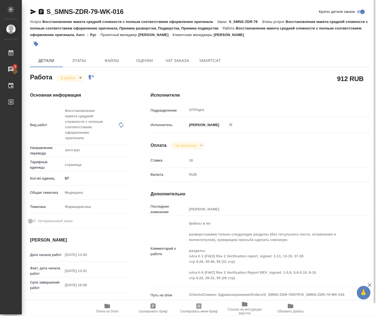
type textarea "x"
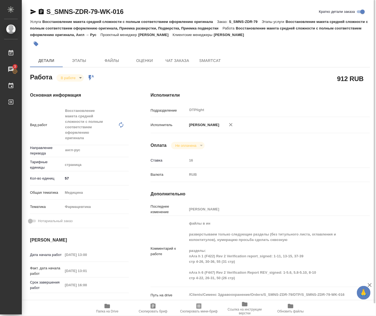
type textarea "x"
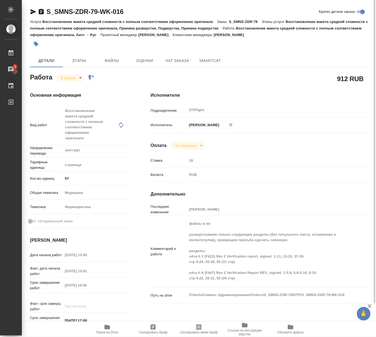
type textarea "x"
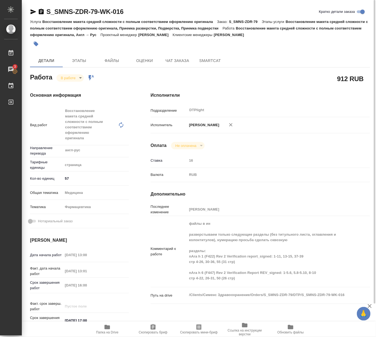
type textarea "x"
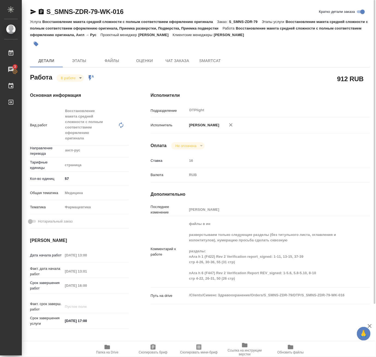
type textarea "x"
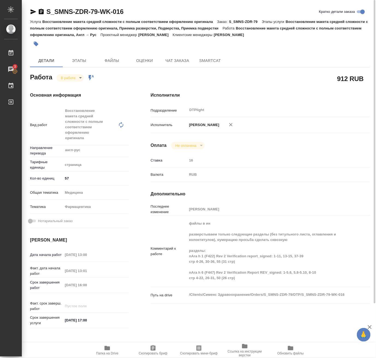
type textarea "x"
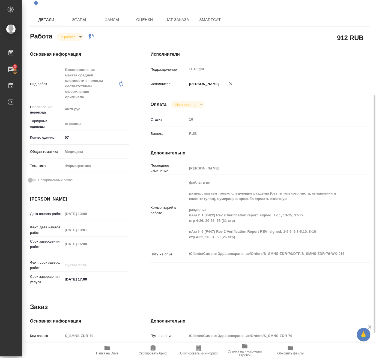
scroll to position [82, 0]
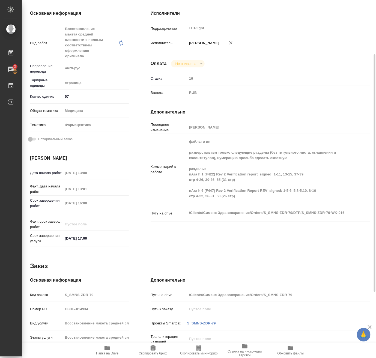
click at [326, 248] on div "Работа В работе inProgress Работа включена в последовательность 912 RUB Основна…" at bounding box center [200, 220] width 340 height 460
type textarea "x"
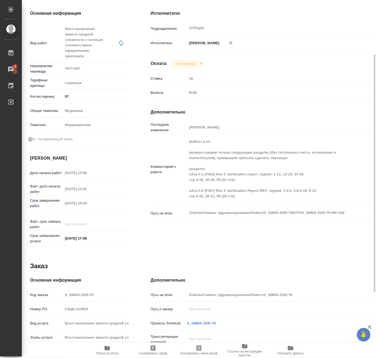
type textarea "x"
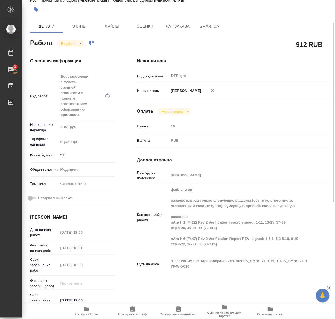
type textarea "x"
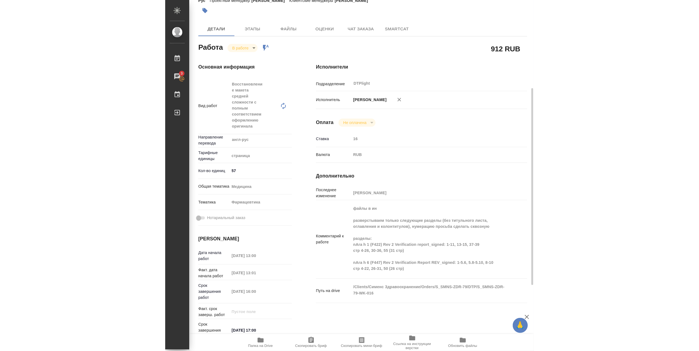
scroll to position [78, 0]
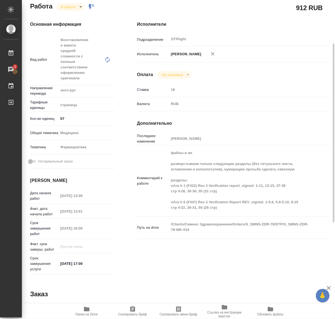
type textarea "x"
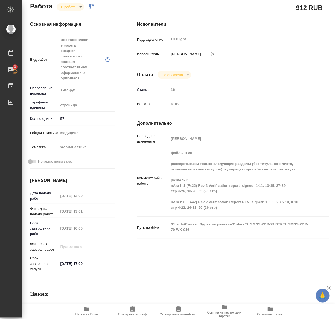
type textarea "x"
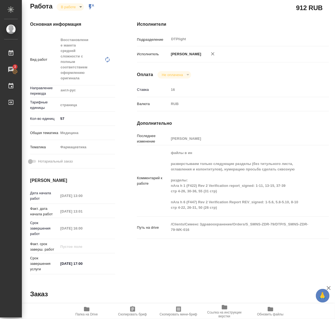
type textarea "x"
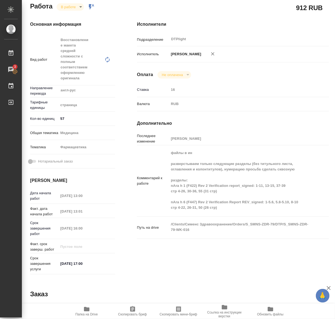
type textarea "x"
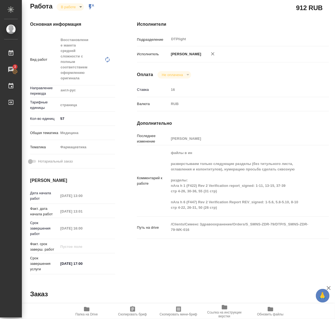
type textarea "x"
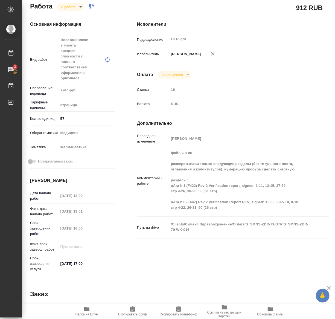
type textarea "x"
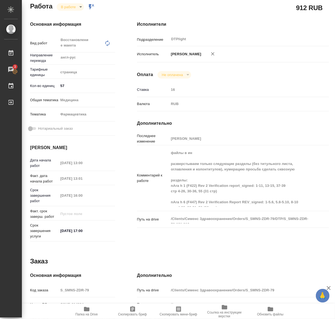
type textarea "x"
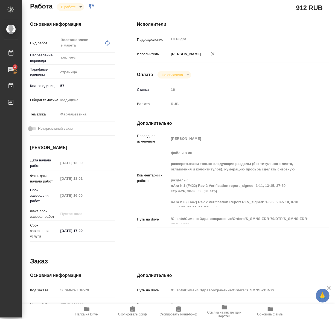
type textarea "x"
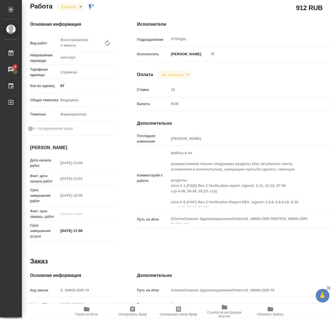
scroll to position [64, 0]
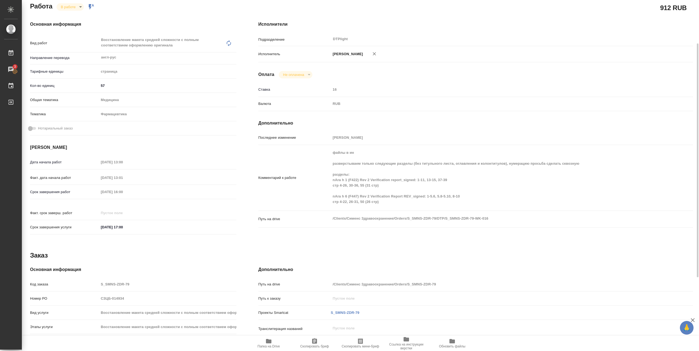
type textarea "x"
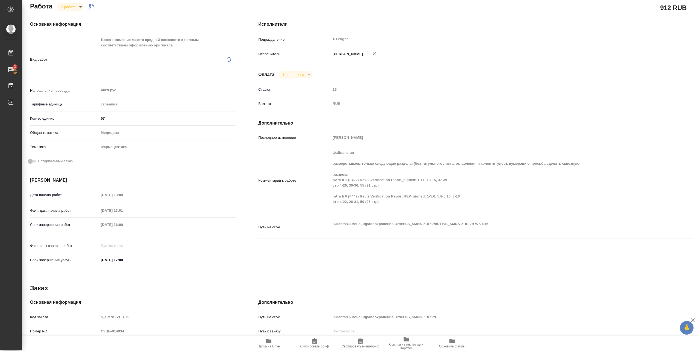
type textarea "x"
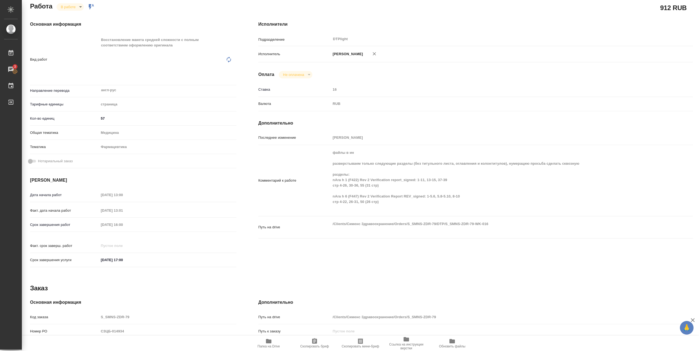
type textarea "x"
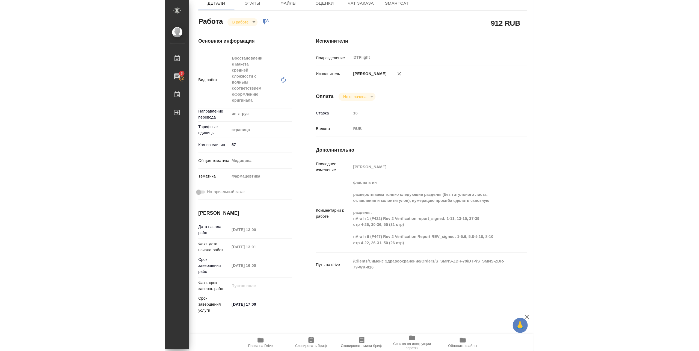
scroll to position [78, 0]
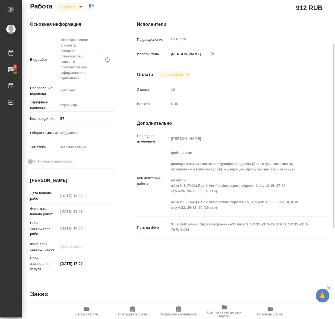
type textarea "x"
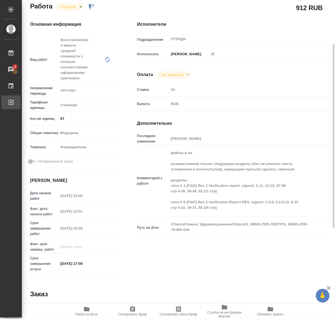
type textarea "x"
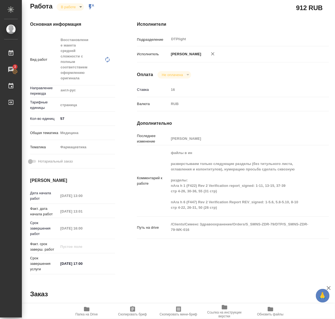
type textarea "x"
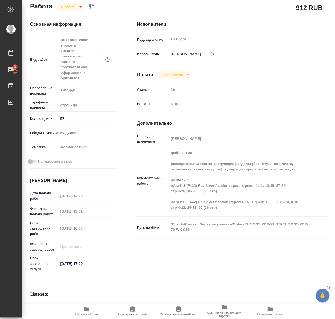
type textarea "x"
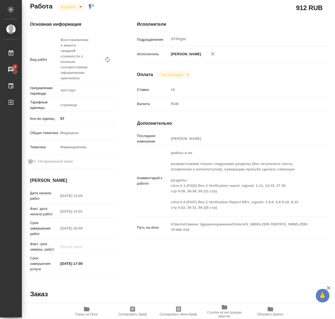
type textarea "x"
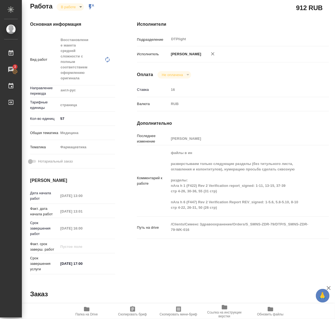
type textarea "x"
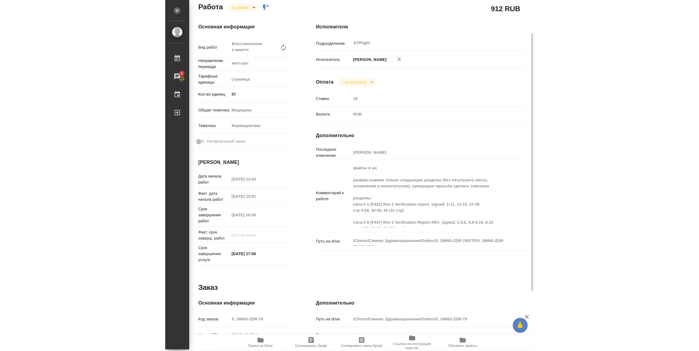
scroll to position [64, 0]
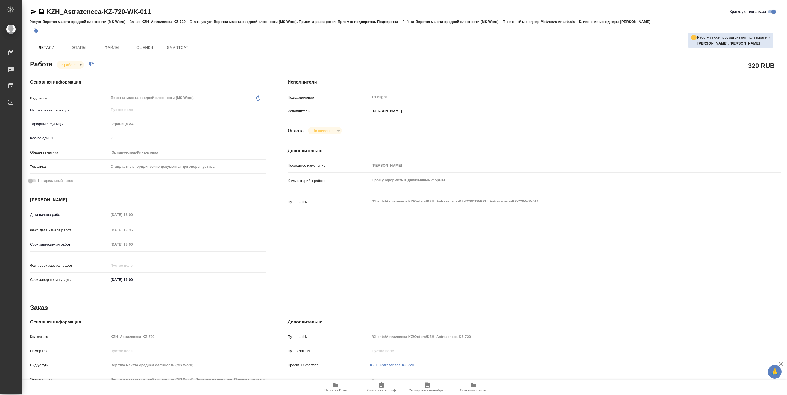
type textarea "x"
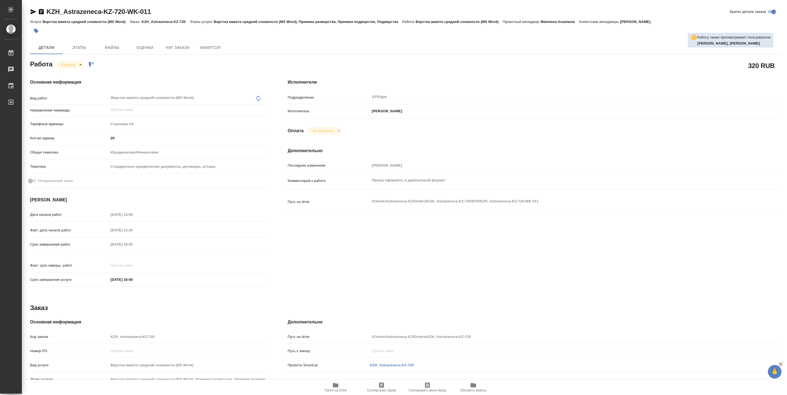
type textarea "x"
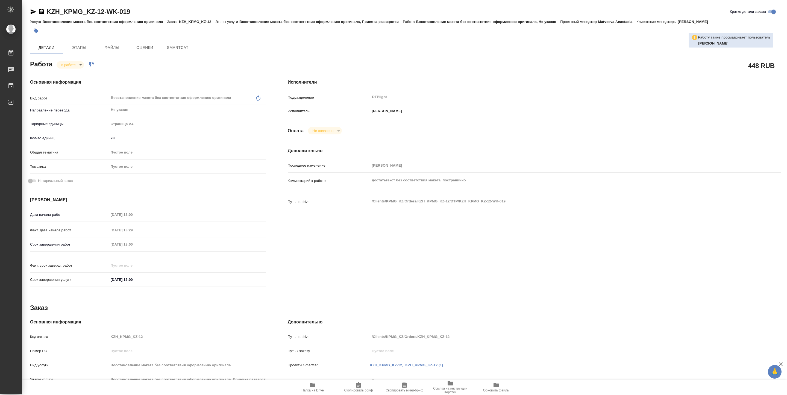
type textarea "x"
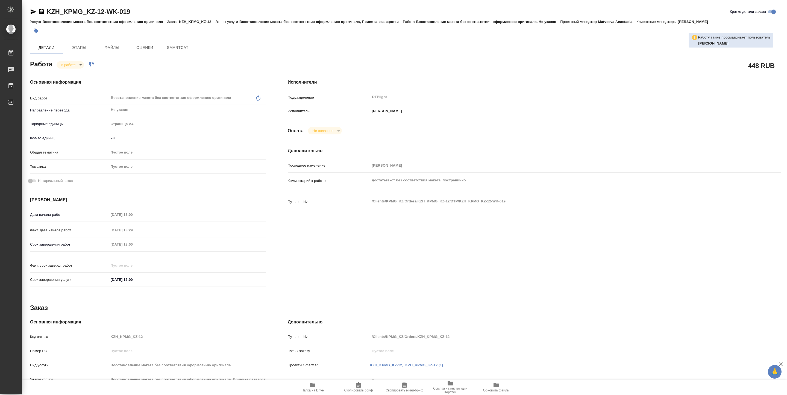
type textarea "x"
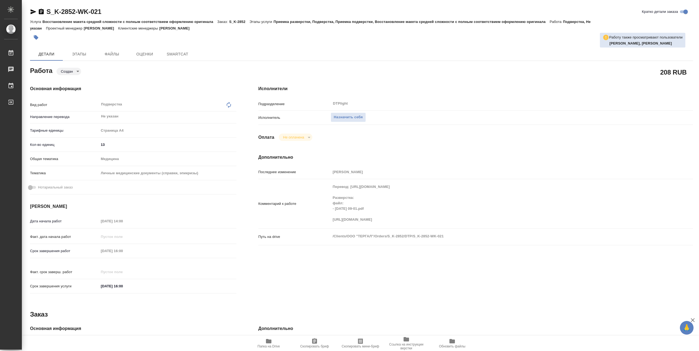
type textarea "x"
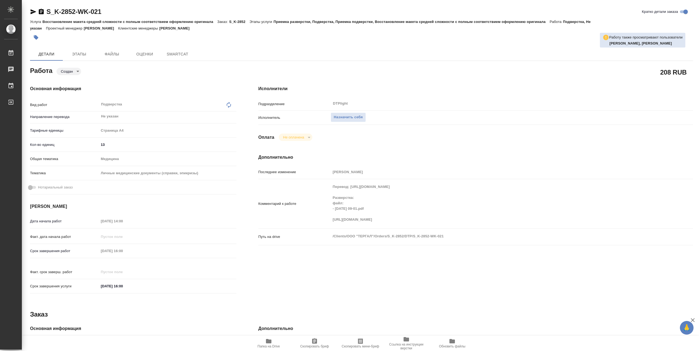
type textarea "x"
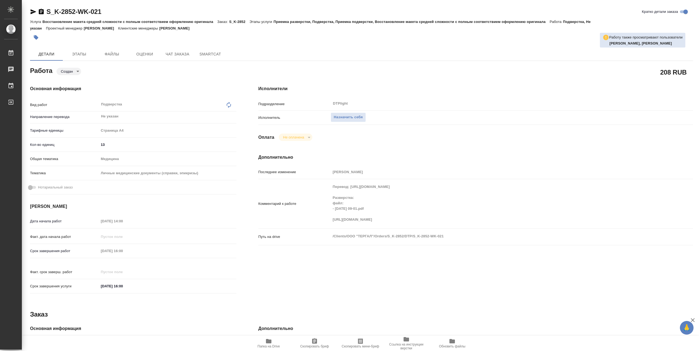
type textarea "x"
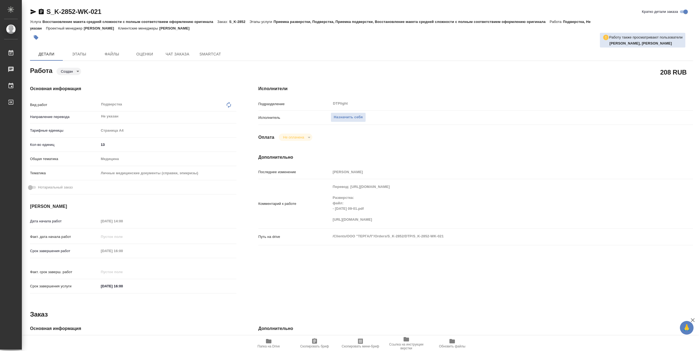
type textarea "x"
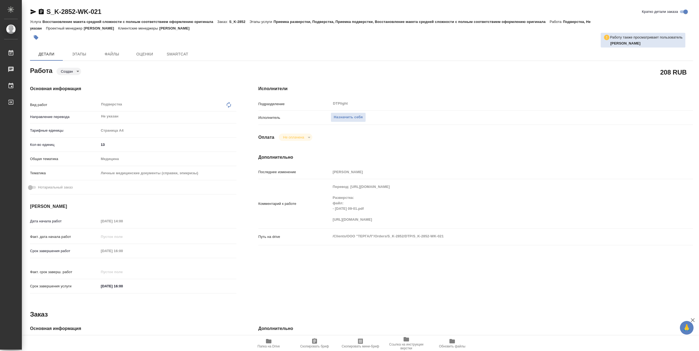
type textarea "x"
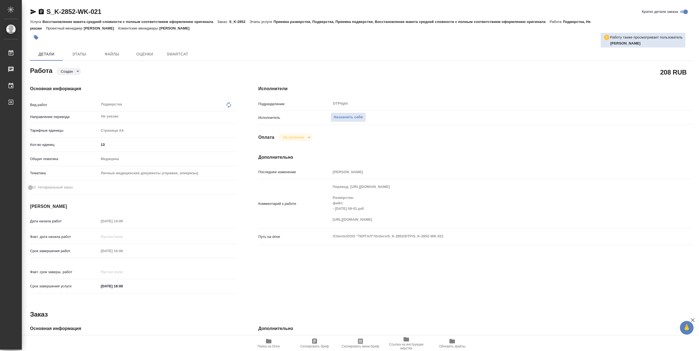
type textarea "x"
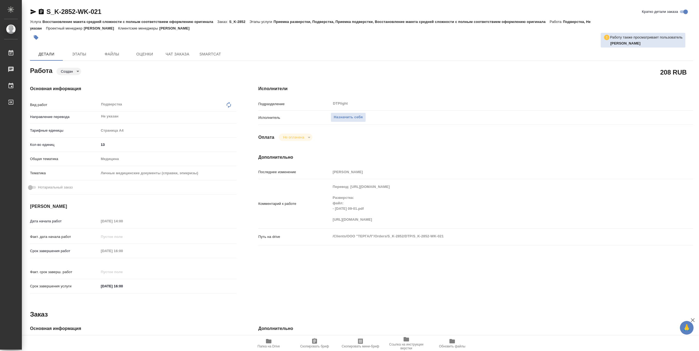
type textarea "x"
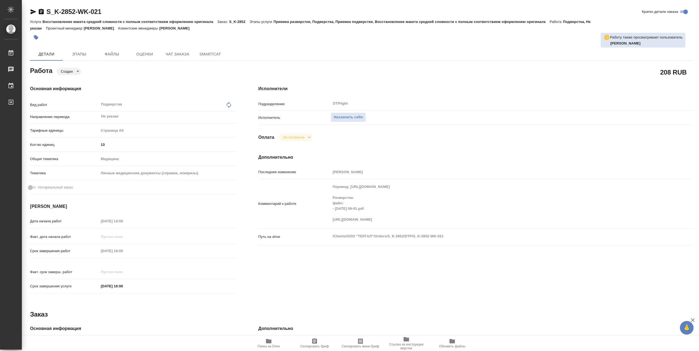
type textarea "x"
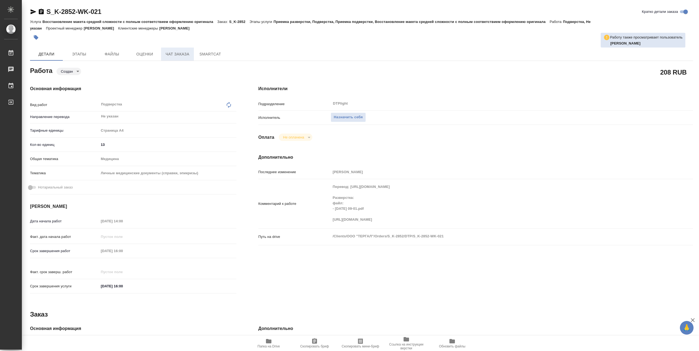
click at [176, 53] on span "Чат заказа" at bounding box center [177, 54] width 26 height 7
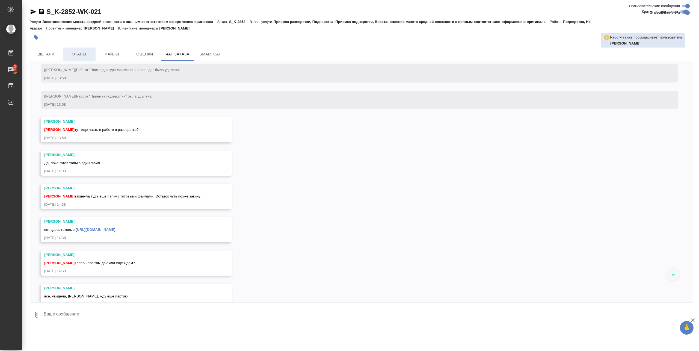
scroll to position [1895, 0]
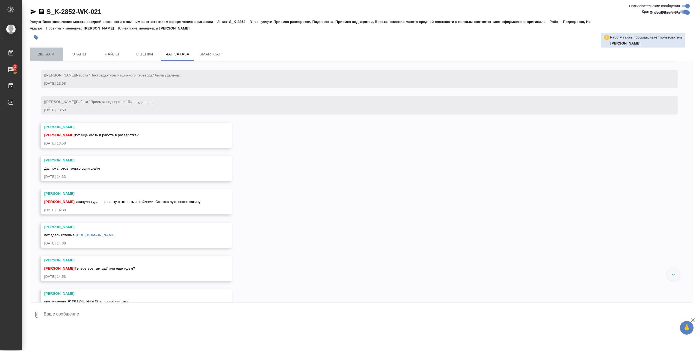
click at [53, 53] on span "Детали" at bounding box center [46, 54] width 26 height 7
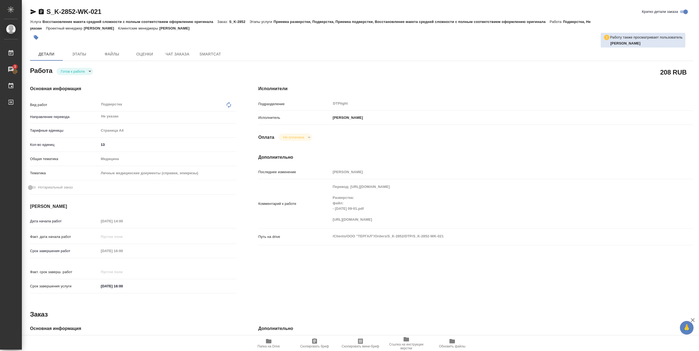
type textarea "x"
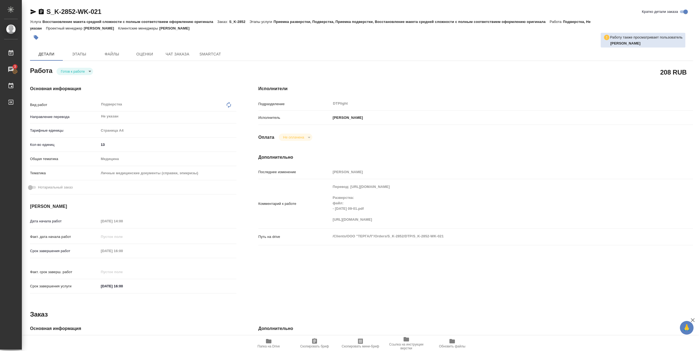
type textarea "x"
